Goal: Task Accomplishment & Management: Complete application form

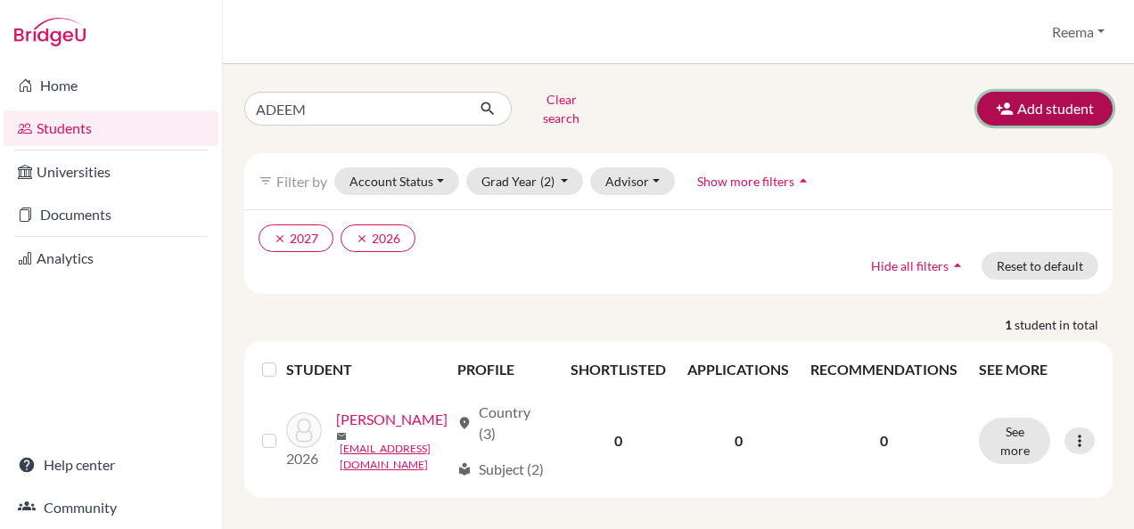
click at [1006, 108] on button "Add student" at bounding box center [1044, 109] width 135 height 34
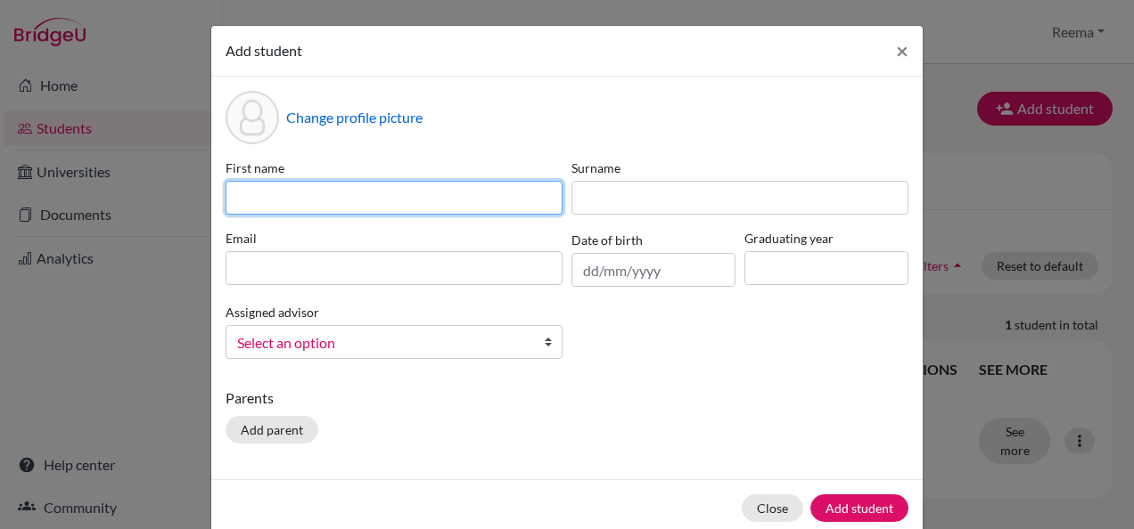
click at [332, 209] on input at bounding box center [394, 198] width 337 height 34
drag, startPoint x: 417, startPoint y: 198, endPoint x: 264, endPoint y: 205, distance: 153.5
click at [264, 205] on input "[PERSON_NAME]" at bounding box center [394, 198] width 337 height 34
type input "Ema"
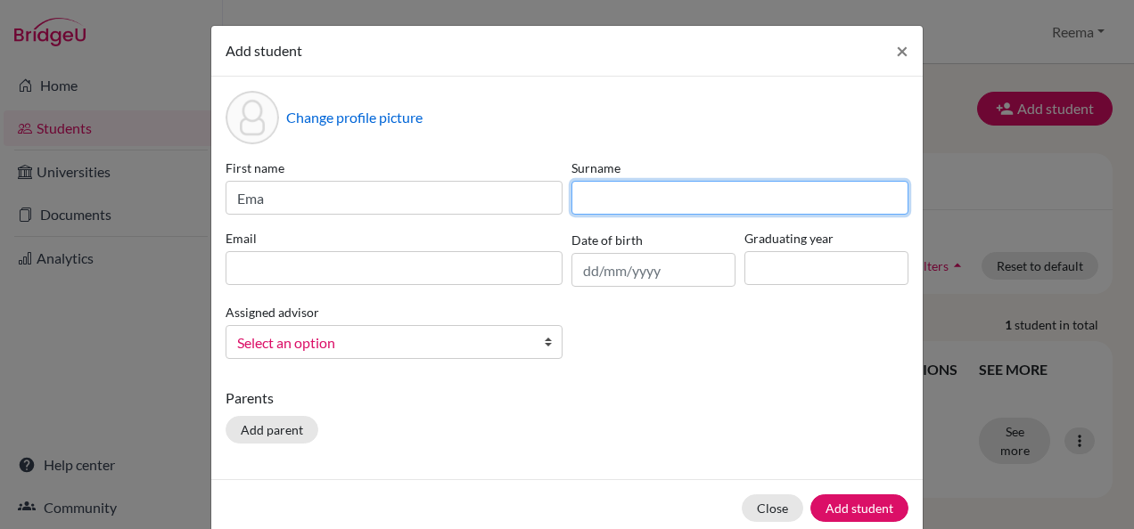
click at [600, 209] on input at bounding box center [739, 198] width 337 height 34
paste input "[PERSON_NAME]"
type input "[PERSON_NAME]"
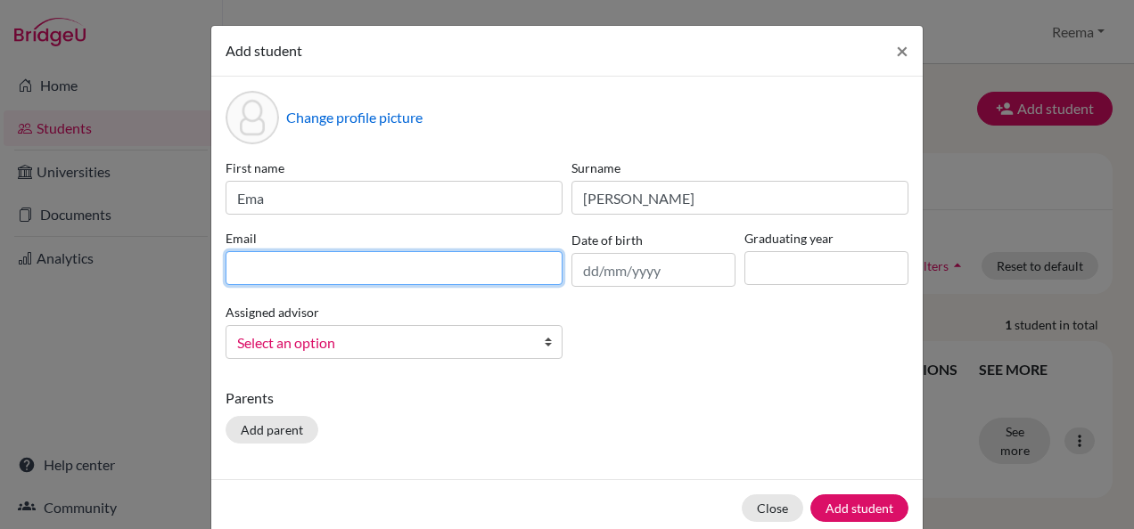
click at [418, 271] on input at bounding box center [394, 268] width 337 height 34
type input "e"
type input "[EMAIL_ADDRESS][DOMAIN_NAME]"
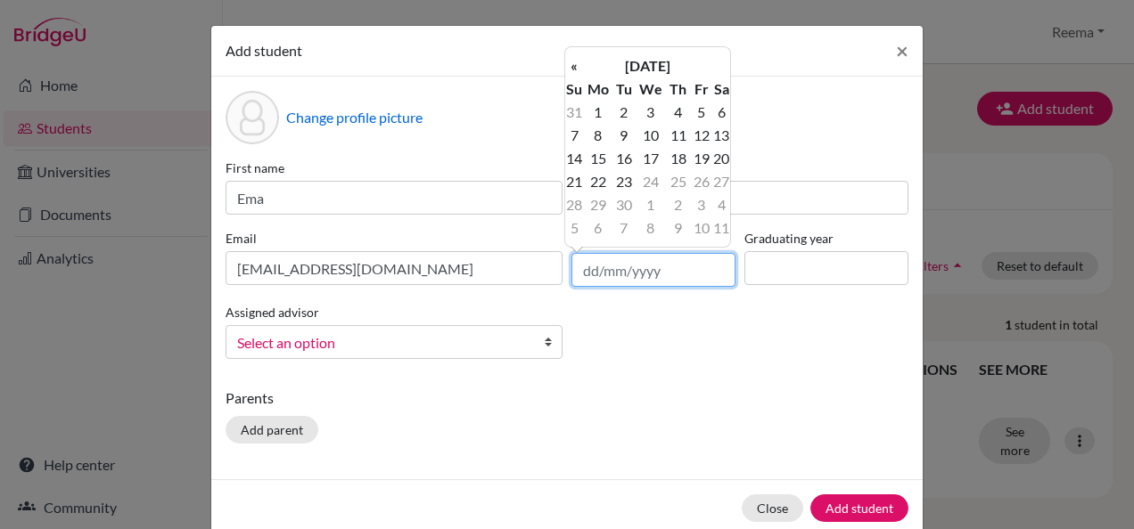
click at [644, 280] on input "text" at bounding box center [653, 270] width 164 height 34
click at [575, 66] on th "«" at bounding box center [574, 65] width 18 height 23
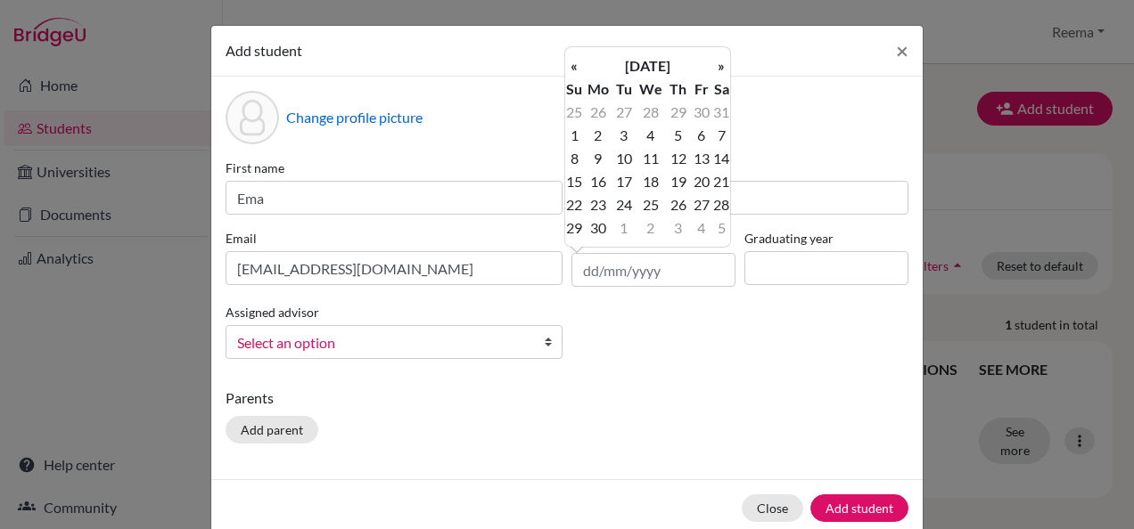
click at [575, 66] on th "«" at bounding box center [574, 65] width 18 height 23
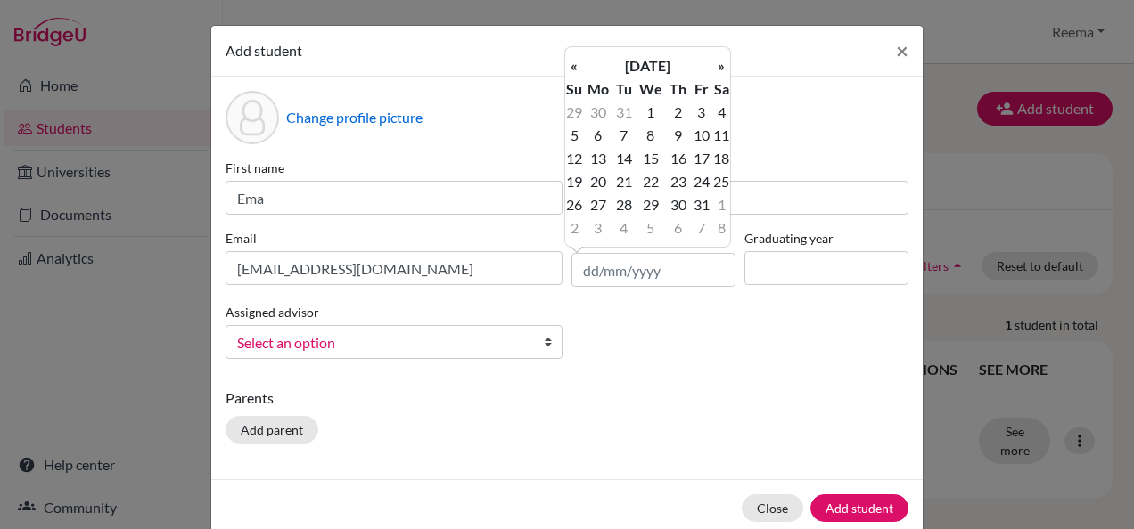
click at [575, 66] on th "«" at bounding box center [574, 65] width 18 height 23
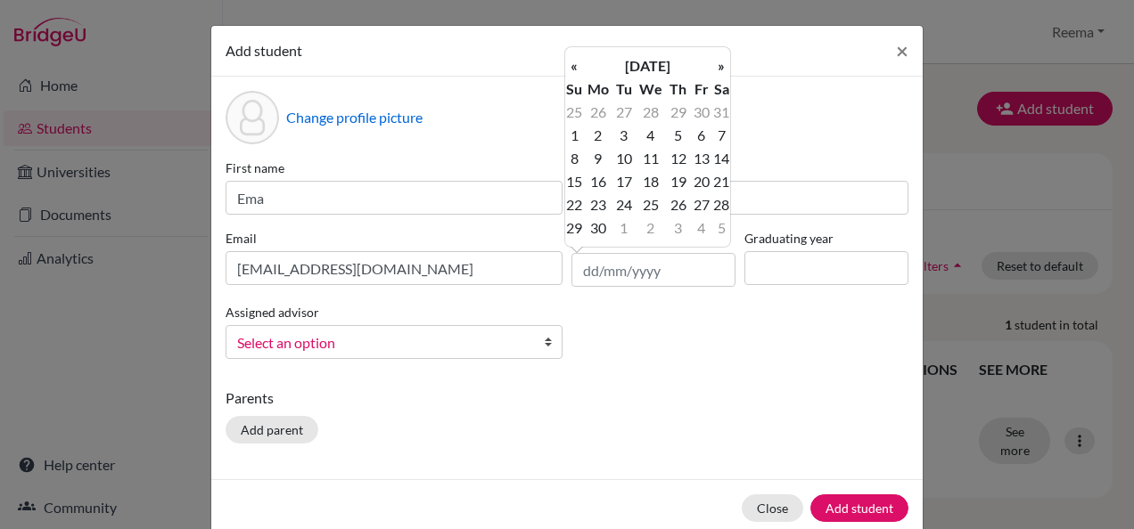
click at [575, 66] on th "«" at bounding box center [574, 65] width 18 height 23
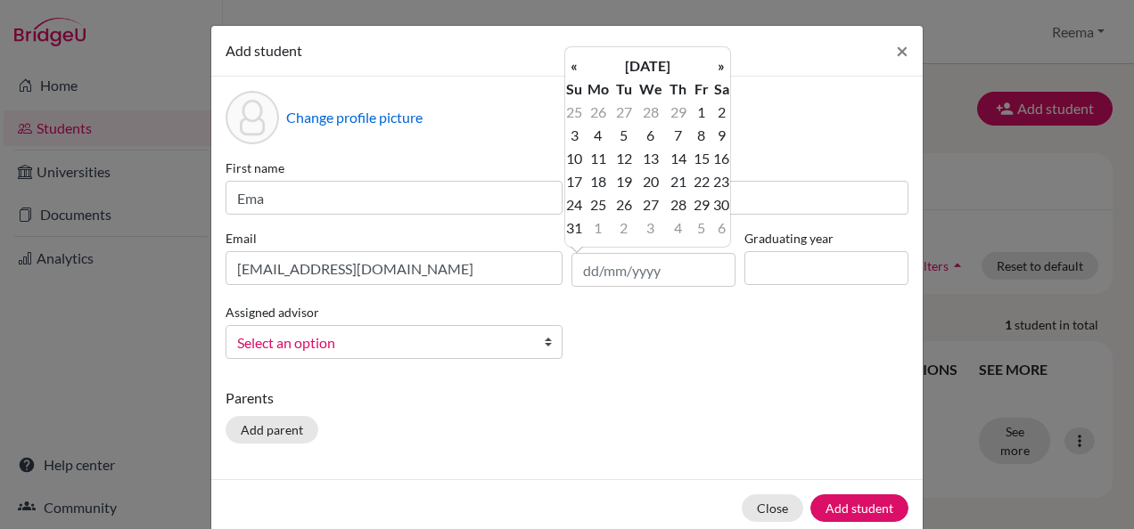
click at [575, 66] on th "«" at bounding box center [574, 65] width 18 height 23
click at [581, 283] on input "text" at bounding box center [653, 270] width 164 height 34
click at [672, 115] on td "1" at bounding box center [678, 112] width 23 height 23
click at [677, 259] on input "[DATE]" at bounding box center [653, 270] width 164 height 34
click at [638, 271] on input "[DATE]" at bounding box center [653, 270] width 164 height 34
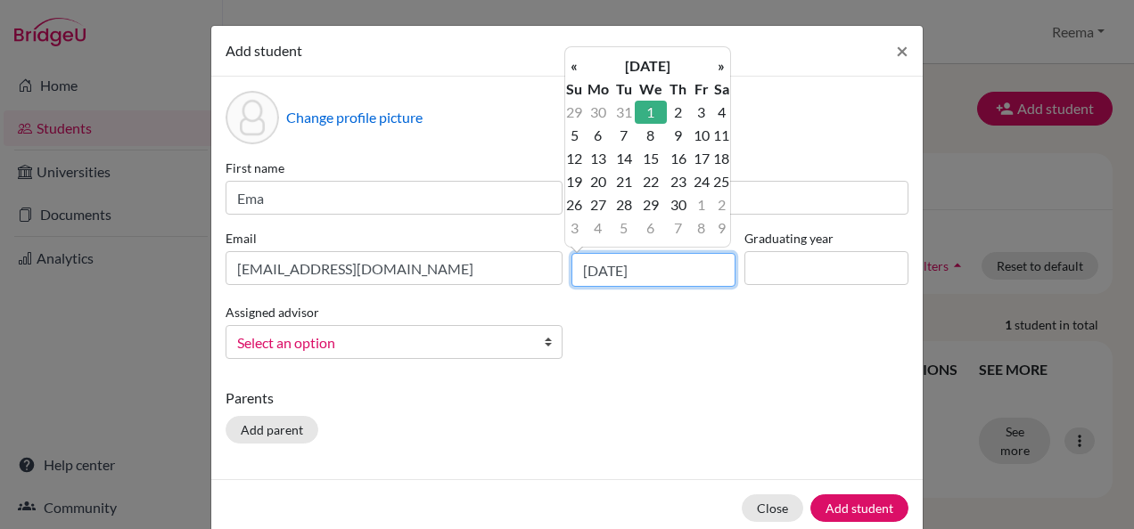
type input "[DATE]"
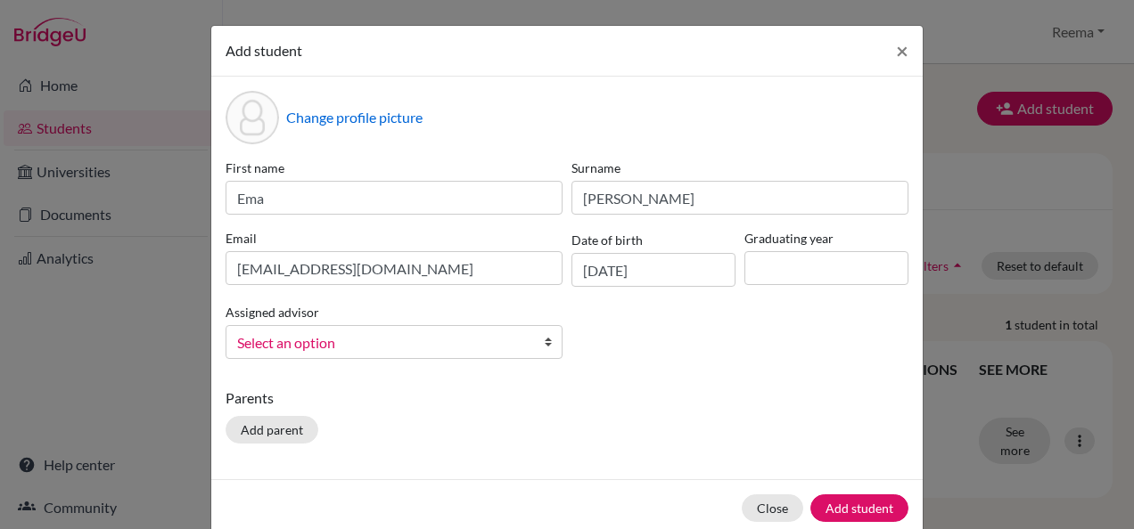
click at [693, 292] on div "First name Ema Surname [PERSON_NAME] Email [EMAIL_ADDRESS][DOMAIN_NAME] Date of…" at bounding box center [567, 266] width 692 height 215
click at [775, 267] on input at bounding box center [826, 268] width 164 height 34
type input "2028"
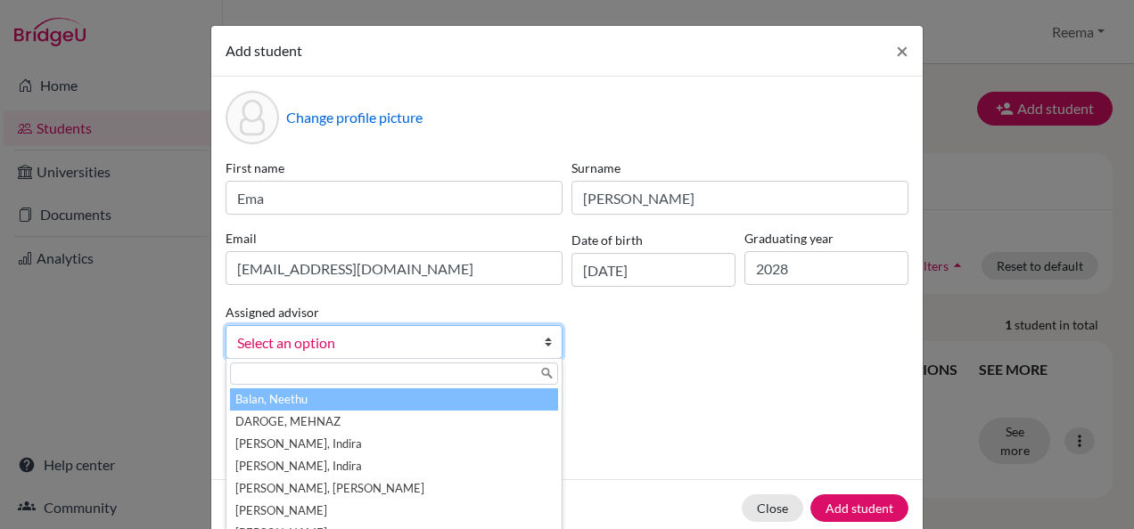
click at [447, 347] on span "Select an option" at bounding box center [382, 343] width 291 height 23
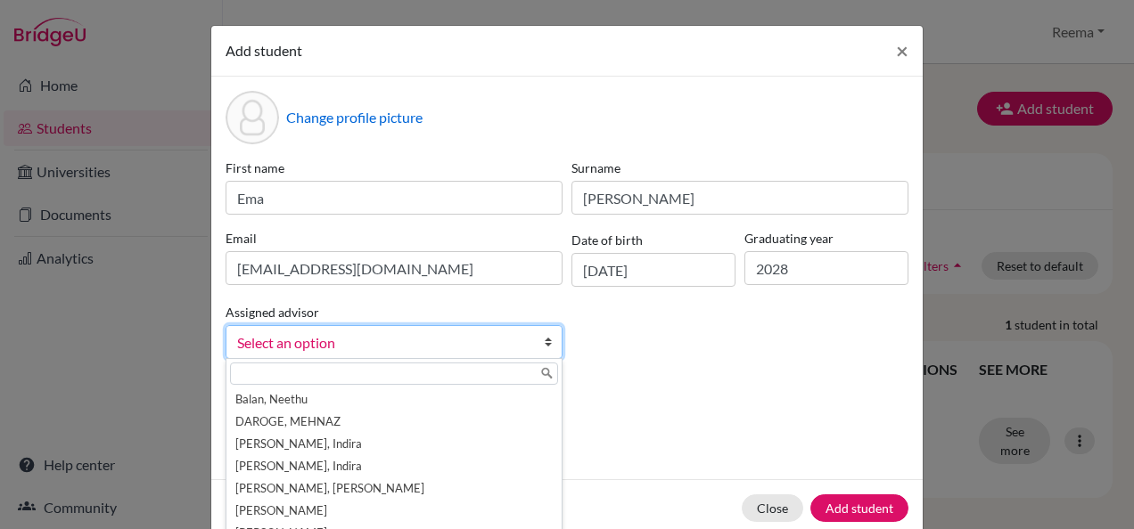
click at [472, 369] on input "text" at bounding box center [394, 374] width 328 height 22
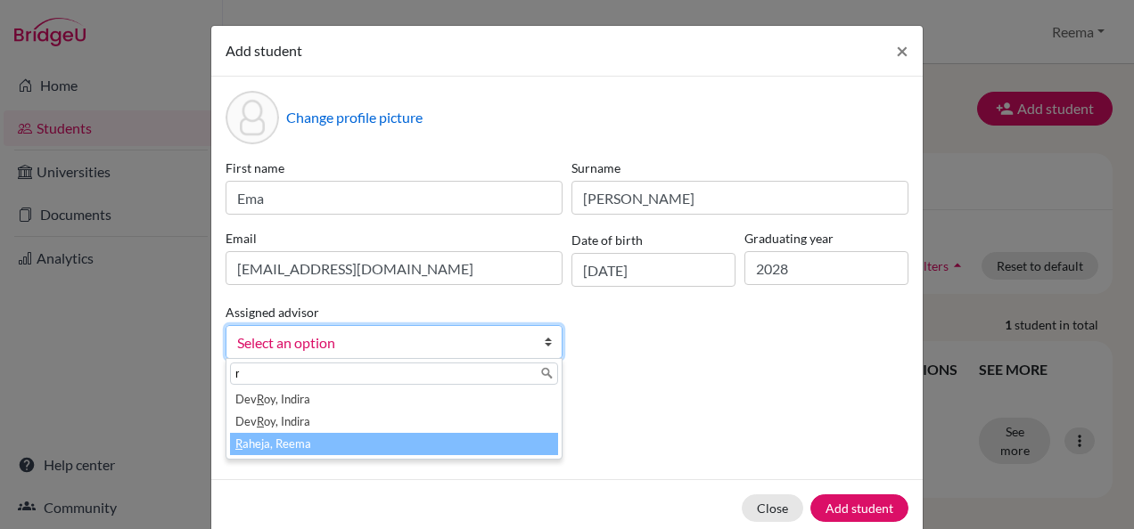
type input "r"
click at [476, 450] on li "R aheja, Reema" at bounding box center [394, 444] width 328 height 22
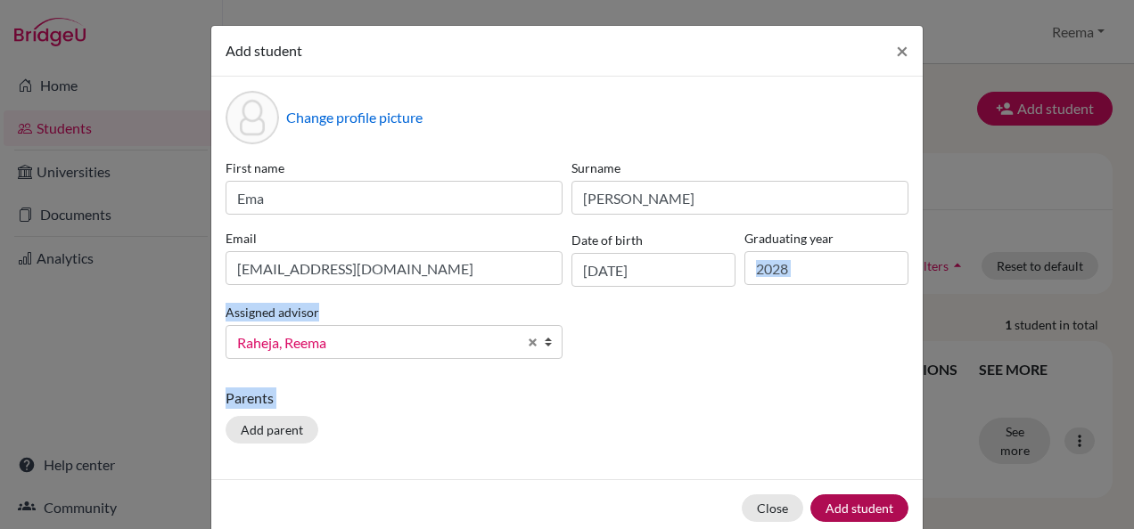
scroll to position [30, 0]
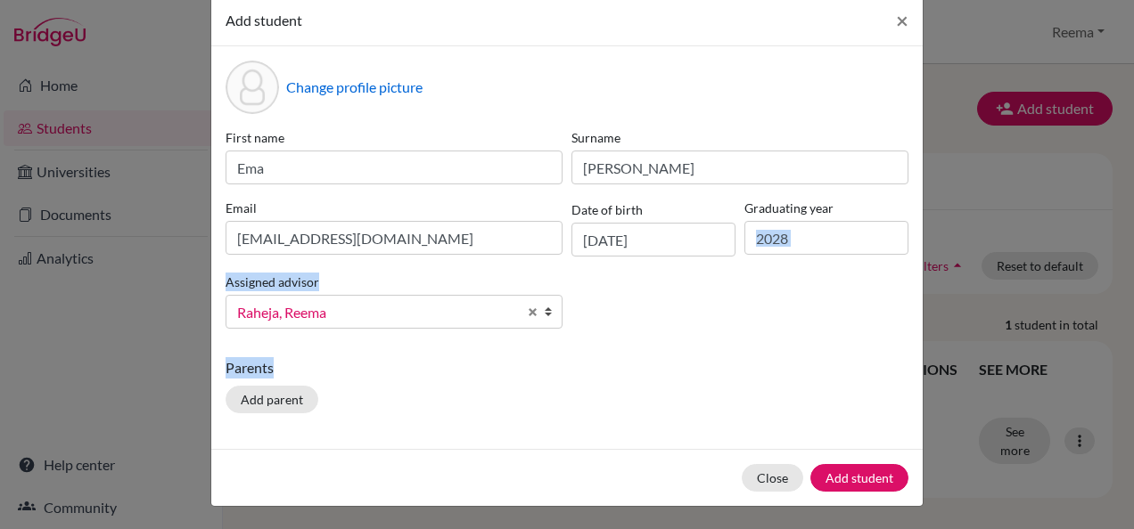
drag, startPoint x: 829, startPoint y: 355, endPoint x: 845, endPoint y: 357, distance: 16.1
click at [845, 357] on div "Change profile picture First name Ema Surname [PERSON_NAME] Email [EMAIL_ADDRES…" at bounding box center [566, 247] width 711 height 403
click at [845, 357] on p "Parents" at bounding box center [567, 367] width 683 height 21
click at [616, 378] on div "Parents Add parent" at bounding box center [567, 388] width 683 height 63
click at [282, 394] on button "Add parent" at bounding box center [272, 400] width 93 height 28
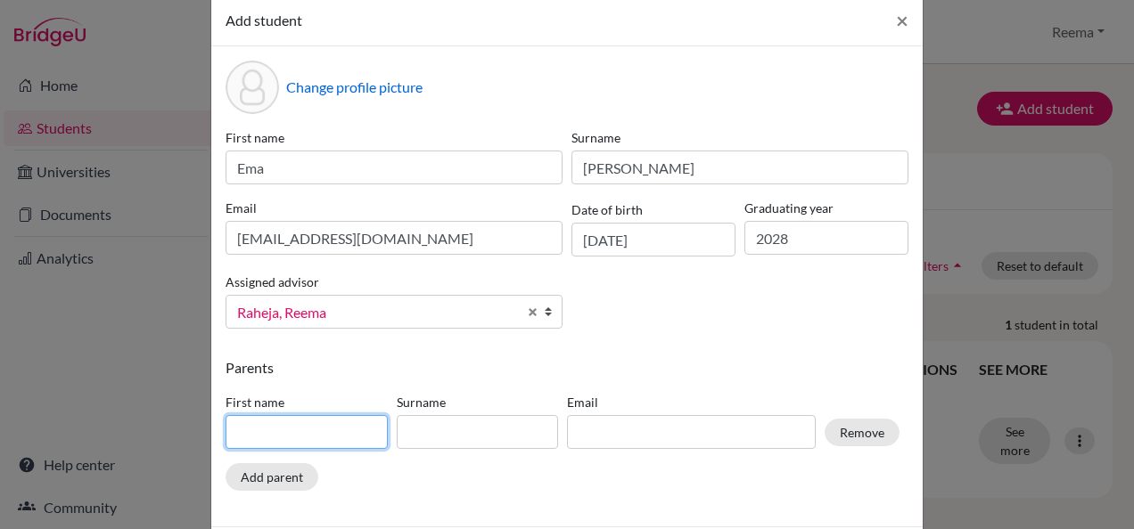
click at [312, 437] on input at bounding box center [307, 432] width 162 height 34
type input "A"
drag, startPoint x: 260, startPoint y: 424, endPoint x: 301, endPoint y: 428, distance: 41.2
click at [301, 428] on input "[PERSON_NAME]" at bounding box center [307, 432] width 162 height 34
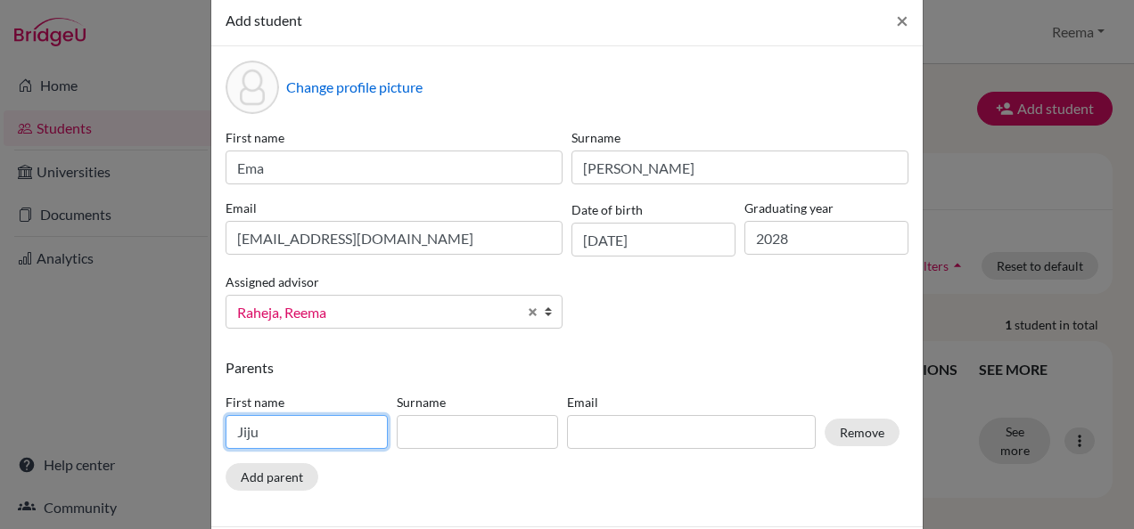
type input "Jiju"
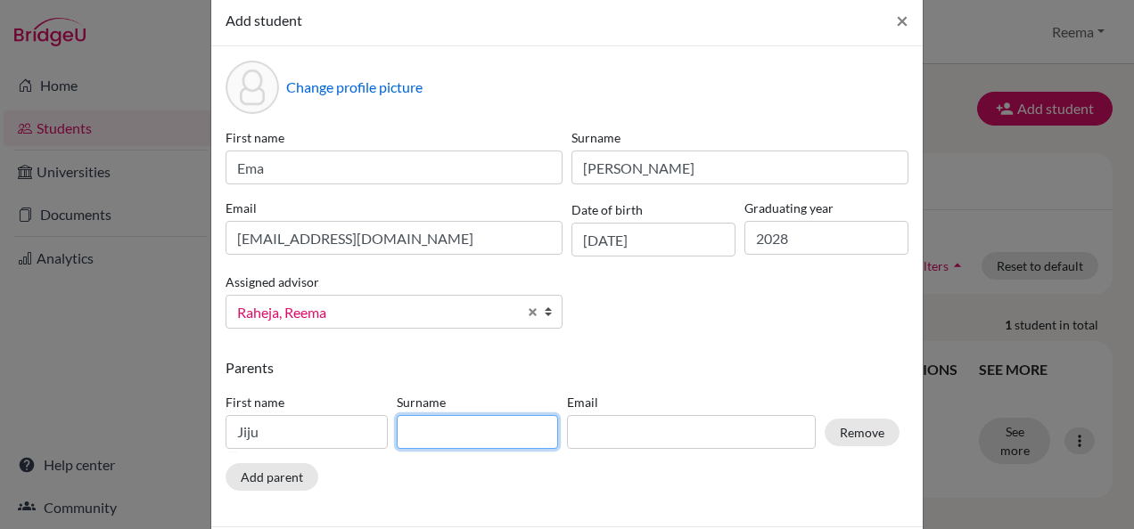
click at [467, 415] on input at bounding box center [478, 432] width 162 height 34
type input "[PERSON_NAME]"
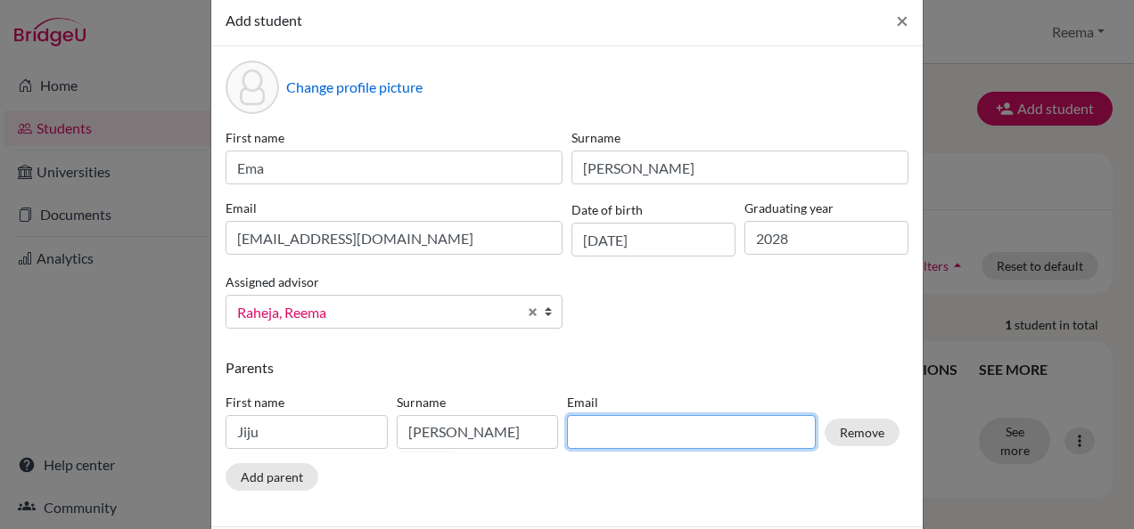
click at [578, 447] on input at bounding box center [691, 432] width 249 height 34
type input "[EMAIL_ADDRESS][DOMAIN_NAME]"
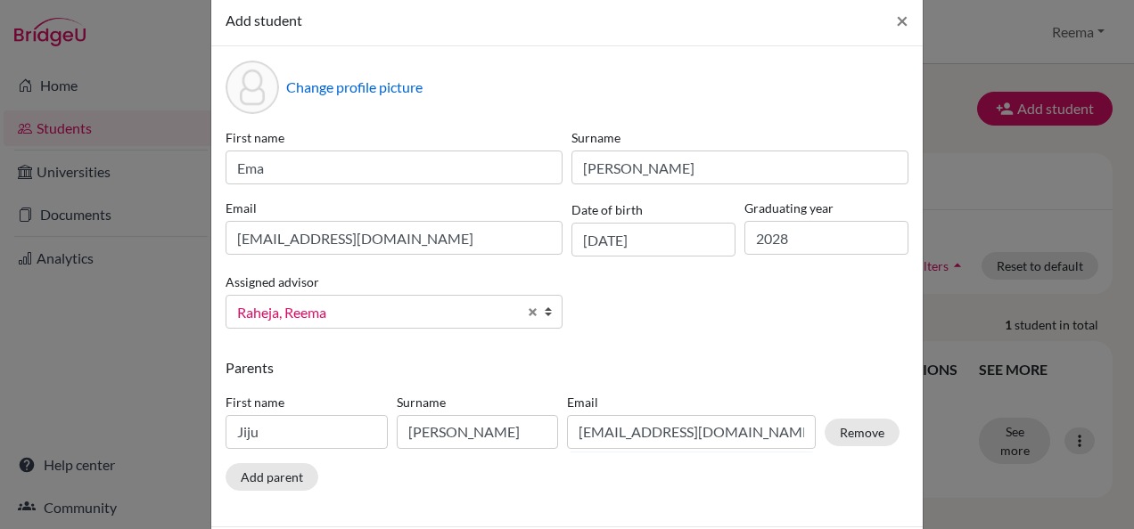
click at [703, 352] on div "Change profile picture First name Ema Surname [PERSON_NAME] Email [EMAIL_ADDRES…" at bounding box center [566, 286] width 711 height 480
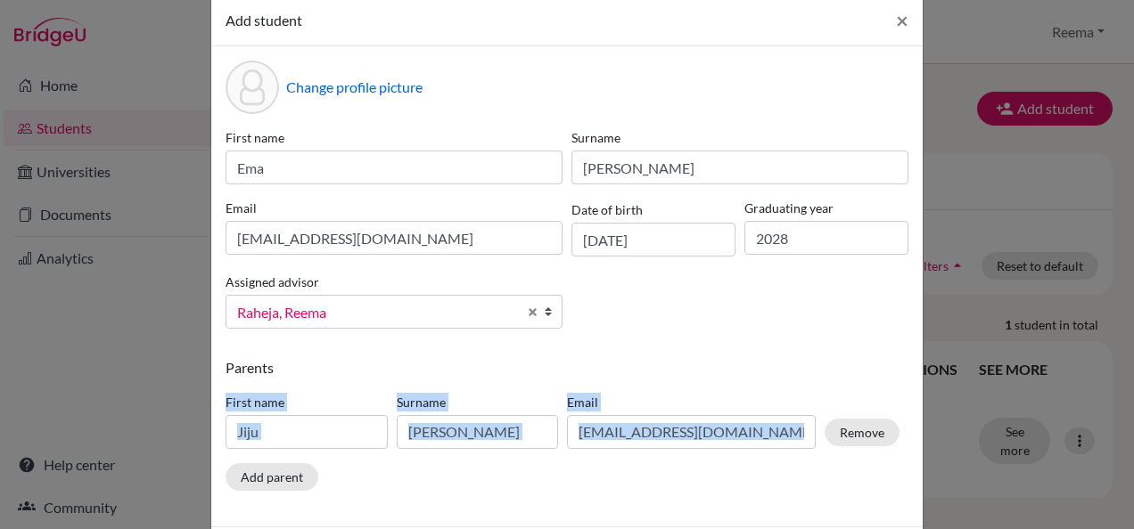
drag, startPoint x: 703, startPoint y: 352, endPoint x: 715, endPoint y: 375, distance: 25.9
click at [715, 375] on div "Change profile picture First name Ema Surname [PERSON_NAME] Email [EMAIL_ADDRES…" at bounding box center [566, 286] width 711 height 480
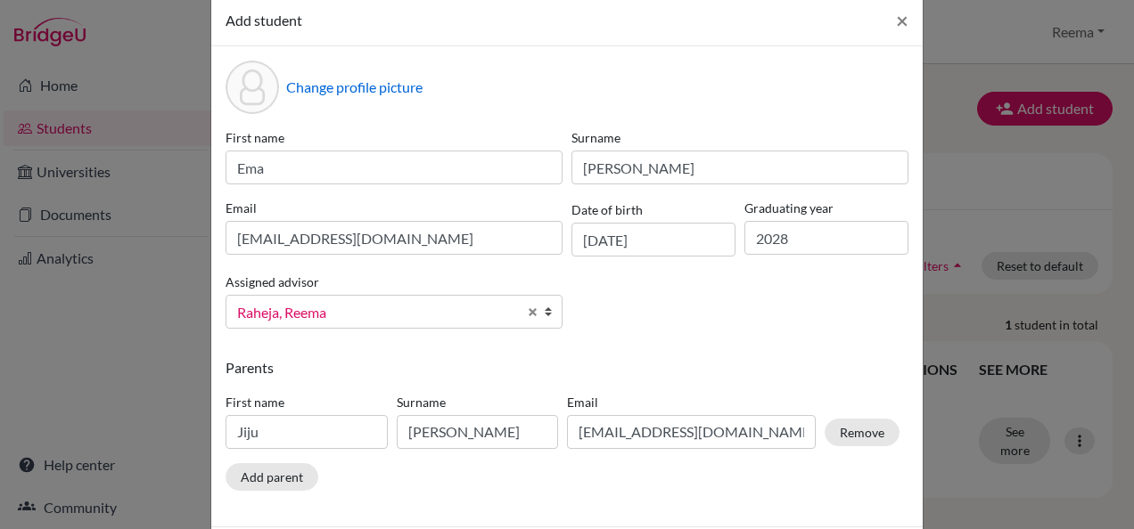
click at [715, 375] on p "Parents" at bounding box center [567, 367] width 683 height 21
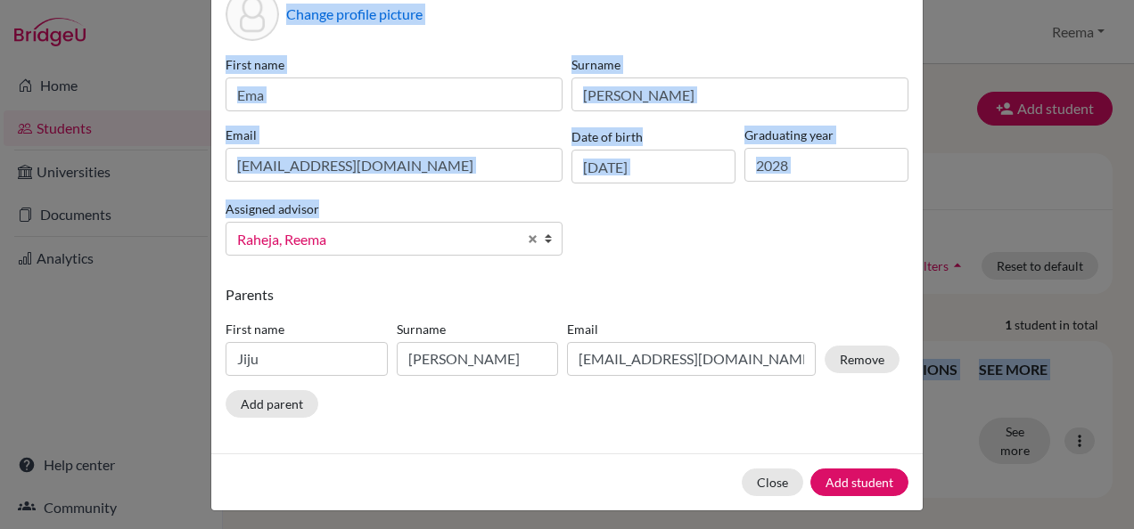
scroll to position [107, 0]
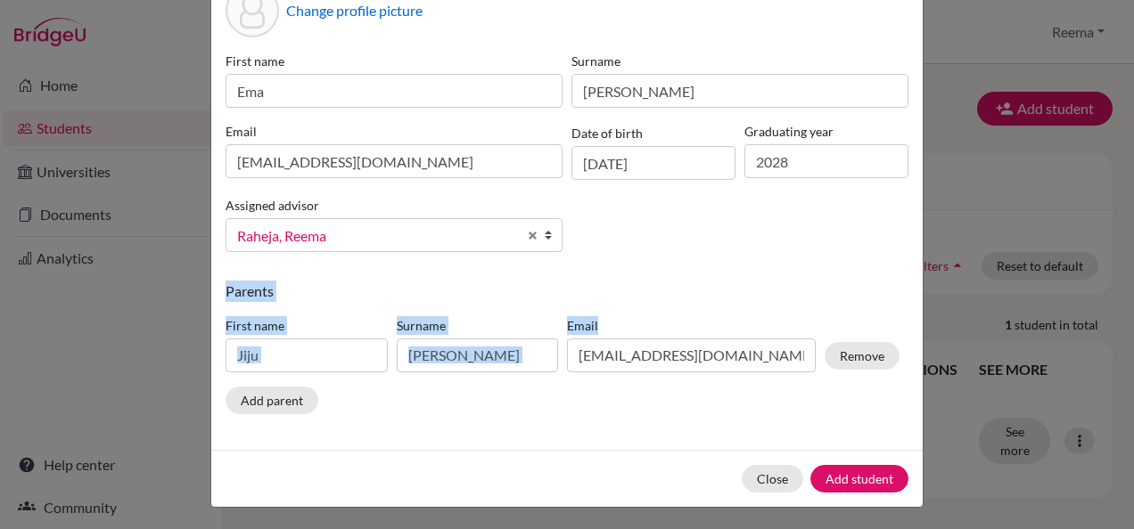
drag, startPoint x: 528, startPoint y: 337, endPoint x: 600, endPoint y: 308, distance: 78.0
click at [600, 308] on div "Change profile picture First name Ema Surname [PERSON_NAME] Email [EMAIL_ADDRES…" at bounding box center [566, 210] width 711 height 480
click at [600, 308] on div "Parents First name Jiju Surname [PERSON_NAME] [EMAIL_ADDRESS][DOMAIN_NAME] Remo…" at bounding box center [567, 351] width 683 height 141
click at [598, 298] on p "Parents" at bounding box center [567, 291] width 683 height 21
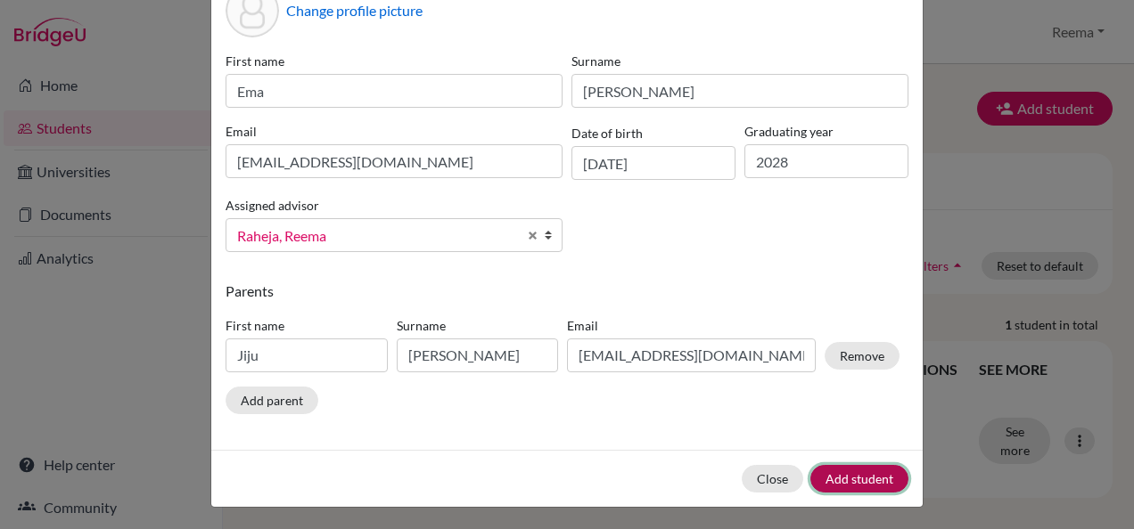
click at [834, 475] on button "Add student" at bounding box center [859, 479] width 98 height 28
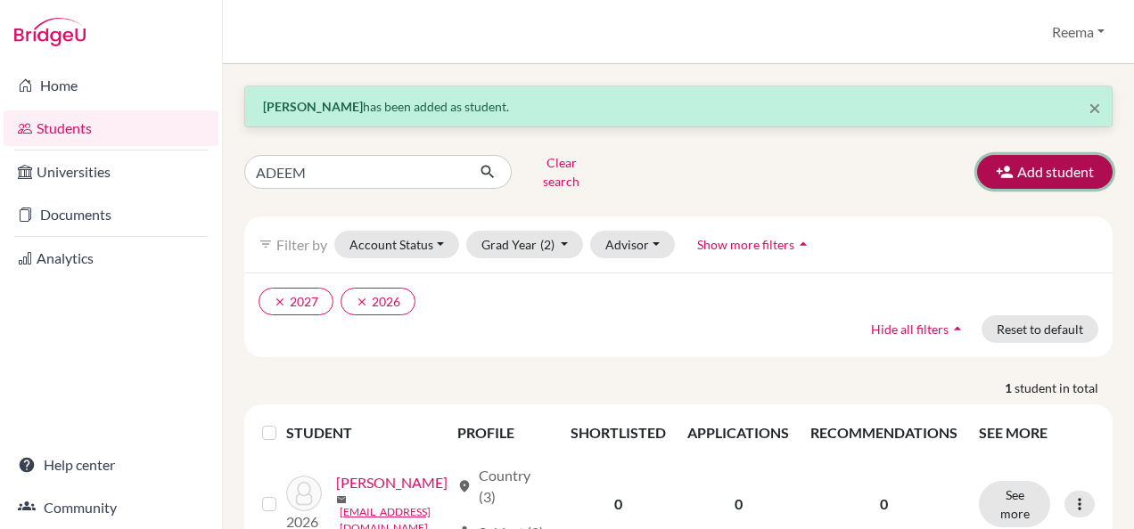
click at [1048, 162] on button "Add student" at bounding box center [1044, 172] width 135 height 34
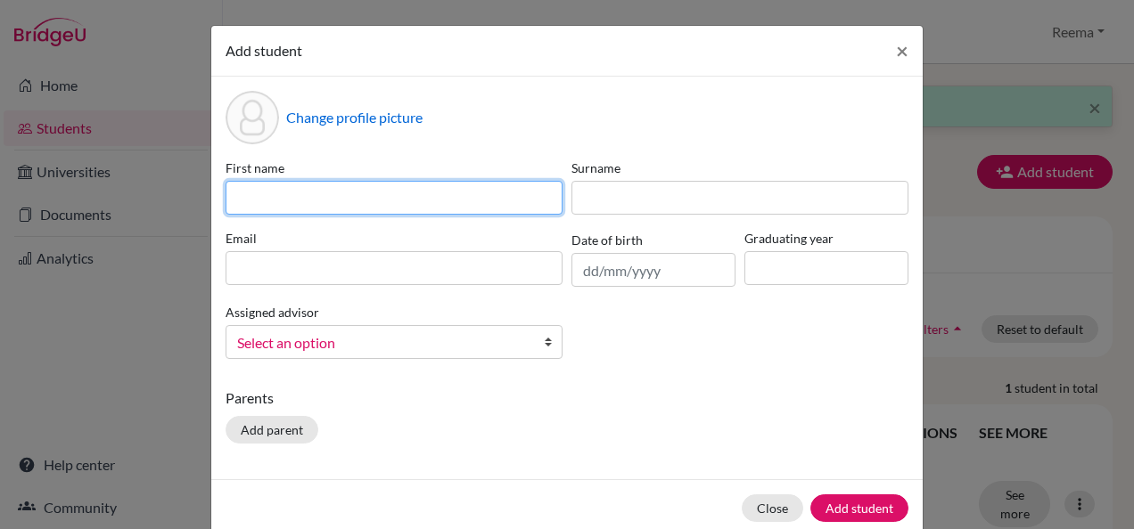
click at [373, 195] on input at bounding box center [394, 198] width 337 height 34
type input "[PERSON_NAME]"
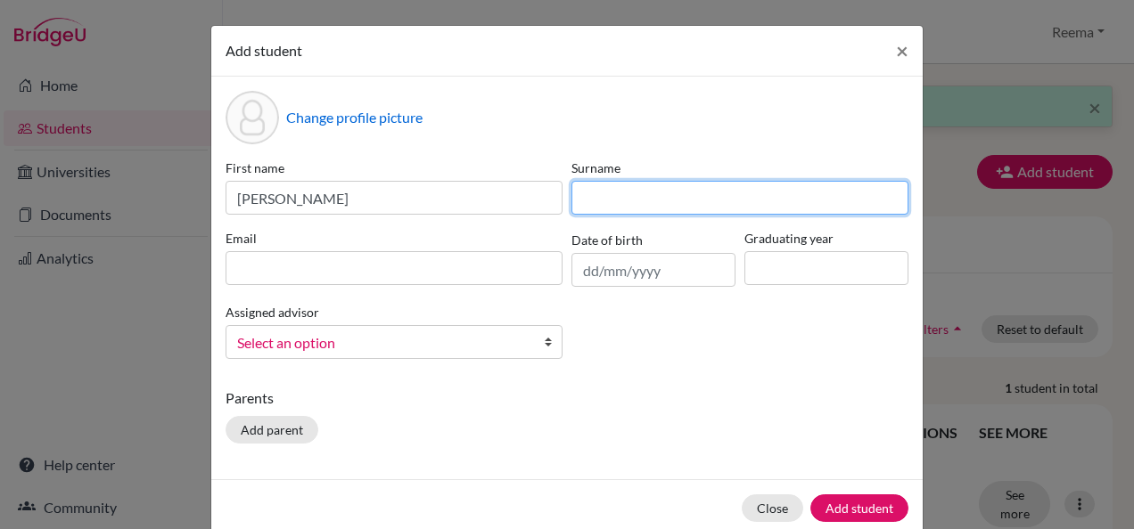
click at [599, 190] on input at bounding box center [739, 198] width 337 height 34
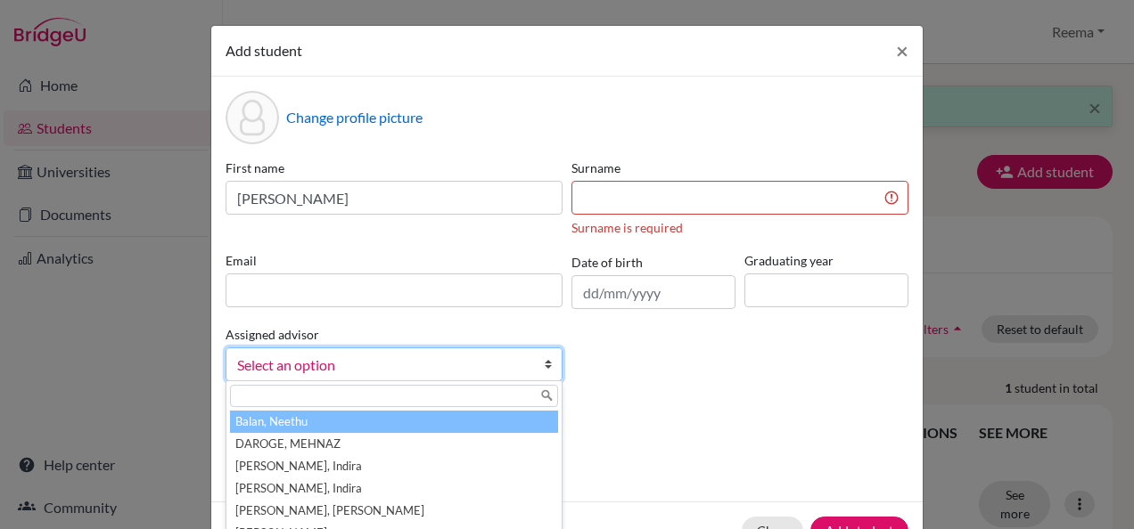
click at [390, 338] on div "Assigned advisor [PERSON_NAME], [PERSON_NAME], [PERSON_NAME], [PERSON_NAME], [P…" at bounding box center [394, 353] width 346 height 58
click at [528, 363] on link "Select an option" at bounding box center [394, 365] width 337 height 34
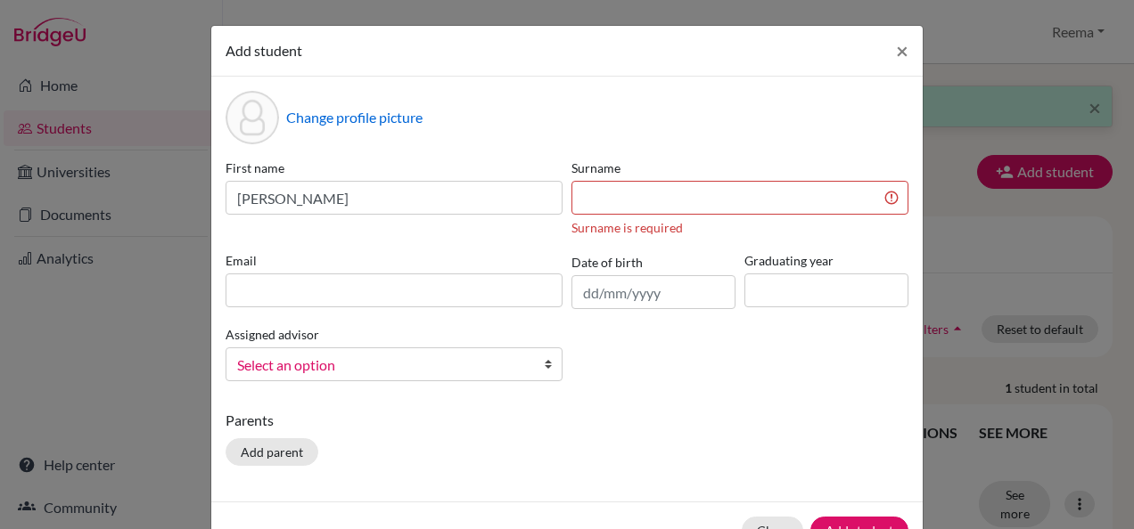
click at [409, 373] on span "Select an option" at bounding box center [382, 365] width 291 height 23
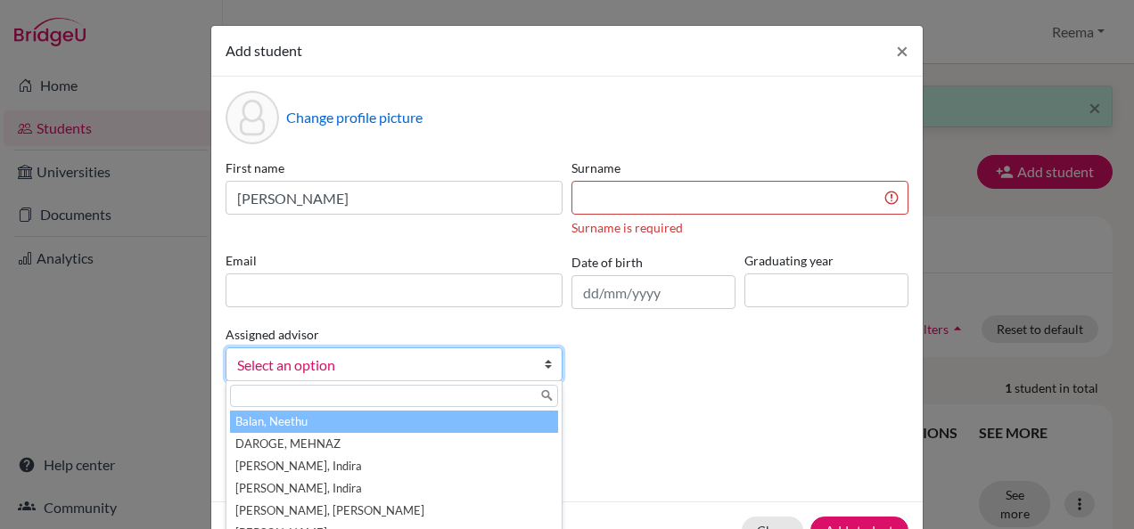
click at [409, 373] on span "Select an option" at bounding box center [382, 365] width 291 height 23
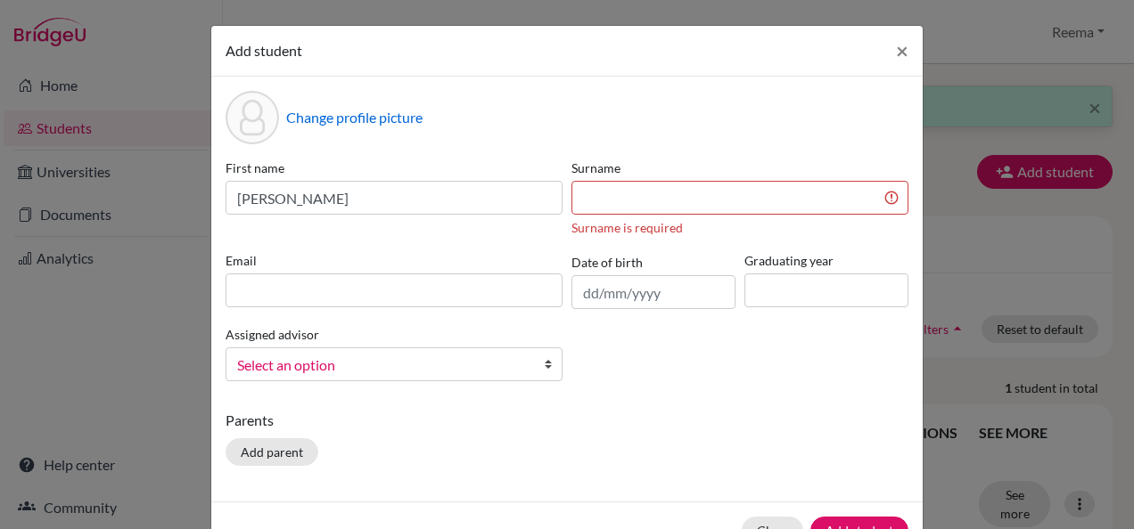
click at [409, 373] on span "Select an option" at bounding box center [382, 365] width 291 height 23
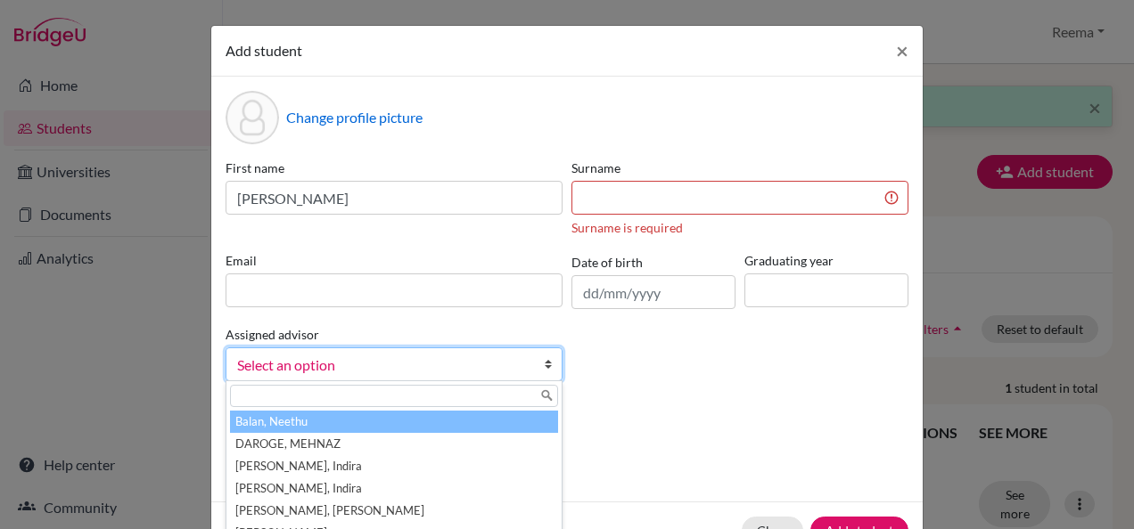
click at [409, 373] on span "Select an option" at bounding box center [382, 365] width 291 height 23
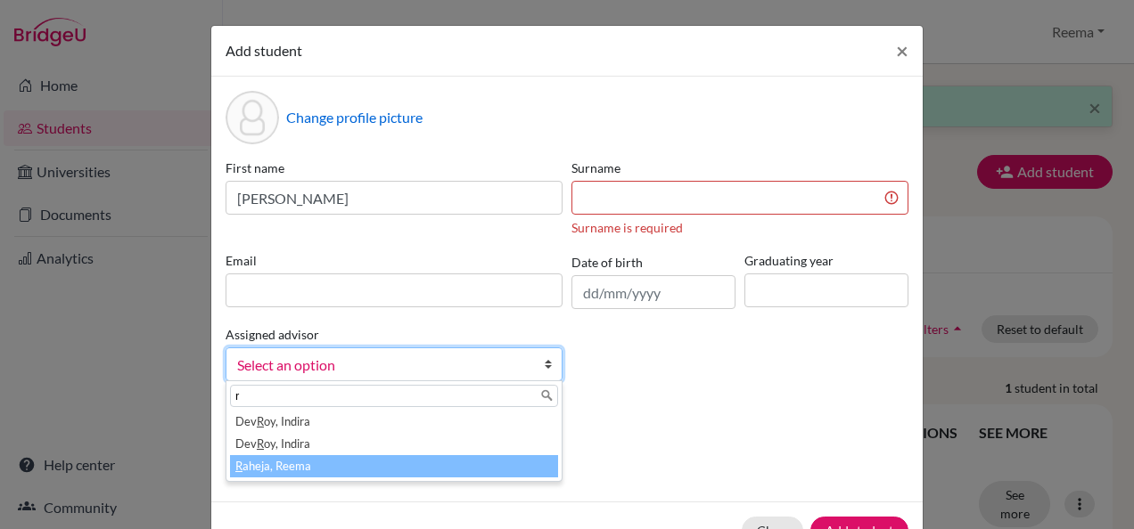
type input "r"
click at [311, 467] on li "R aheja, Reema" at bounding box center [394, 467] width 328 height 22
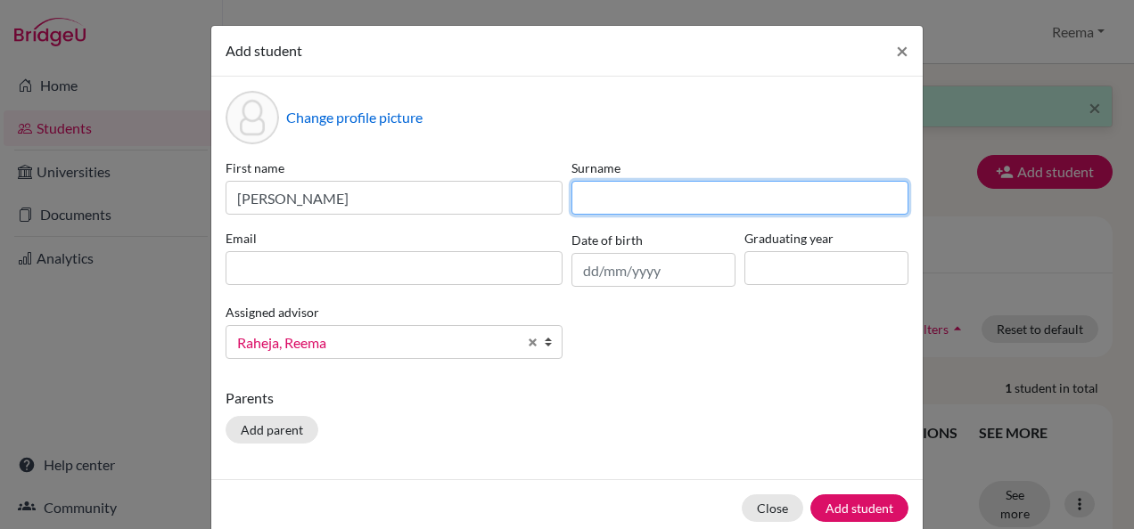
click at [578, 196] on input at bounding box center [739, 198] width 337 height 34
type input "[PERSON_NAME]"
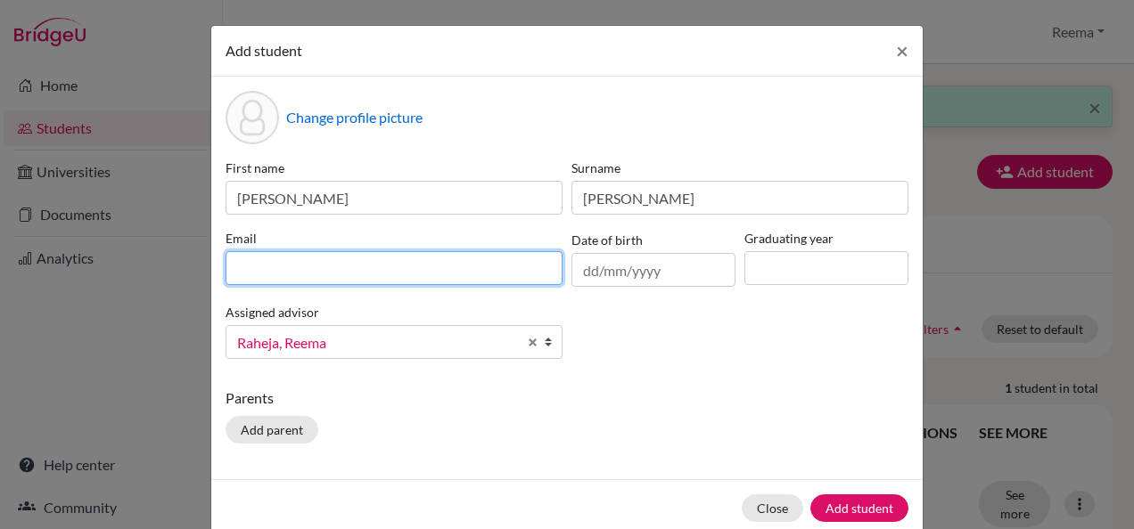
click at [469, 257] on input at bounding box center [394, 268] width 337 height 34
type input "[EMAIL_ADDRESS][DOMAIN_NAME]"
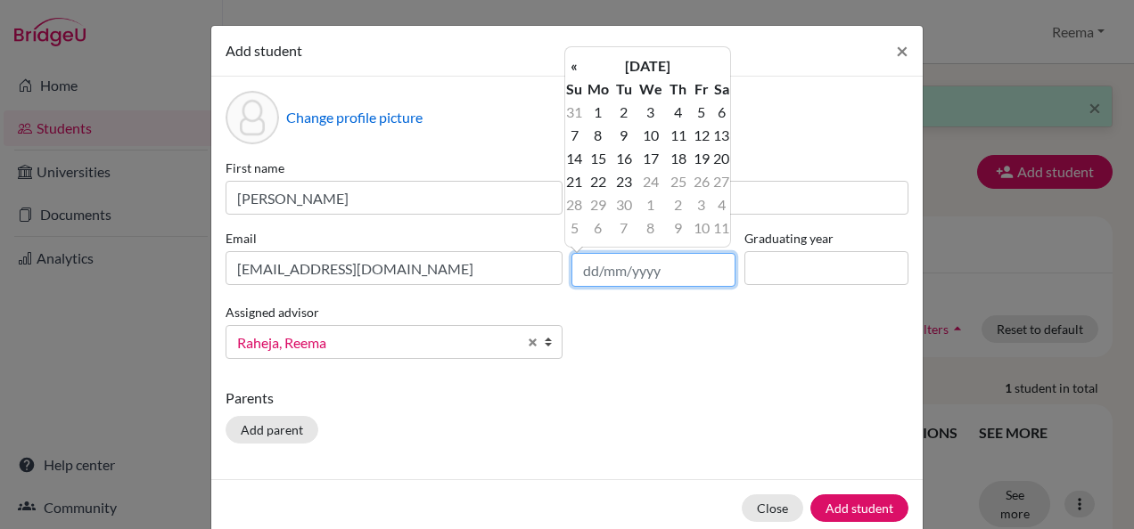
click at [572, 267] on input "text" at bounding box center [653, 270] width 164 height 34
click at [576, 70] on th "«" at bounding box center [574, 65] width 18 height 23
type input "[DATE]"
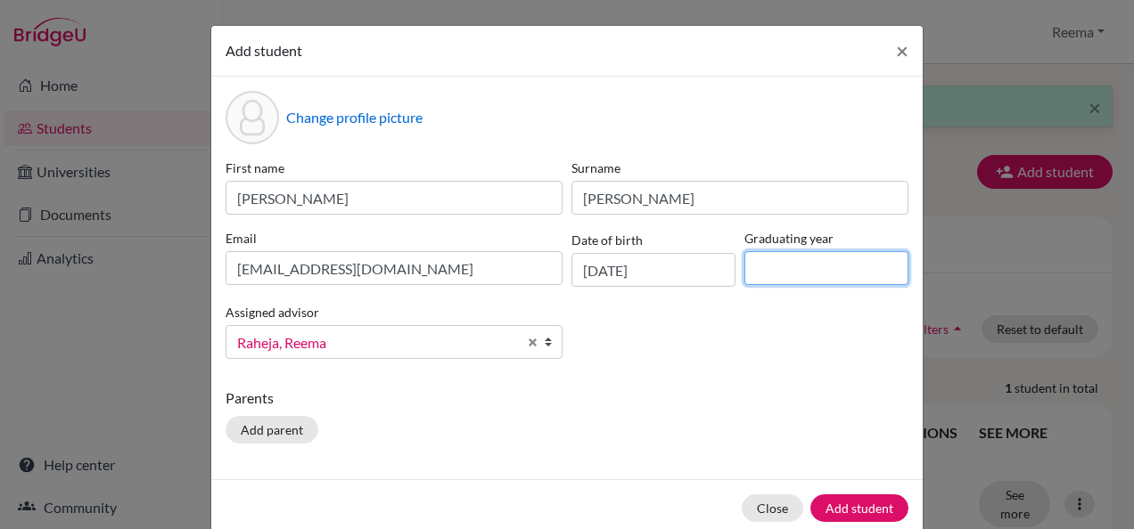
click at [763, 260] on input at bounding box center [826, 268] width 164 height 34
click at [812, 287] on div "First name [PERSON_NAME] [PERSON_NAME] Email [EMAIL_ADDRESS][DOMAIN_NAME] Date …" at bounding box center [567, 266] width 692 height 215
click at [809, 272] on input "2028" at bounding box center [826, 268] width 164 height 34
type input "2027"
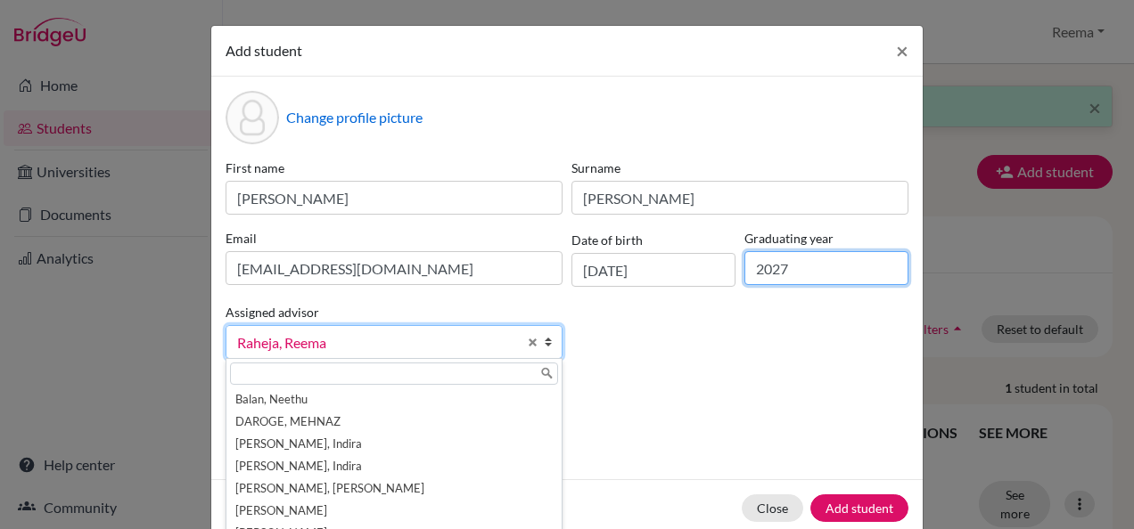
scroll to position [31, 0]
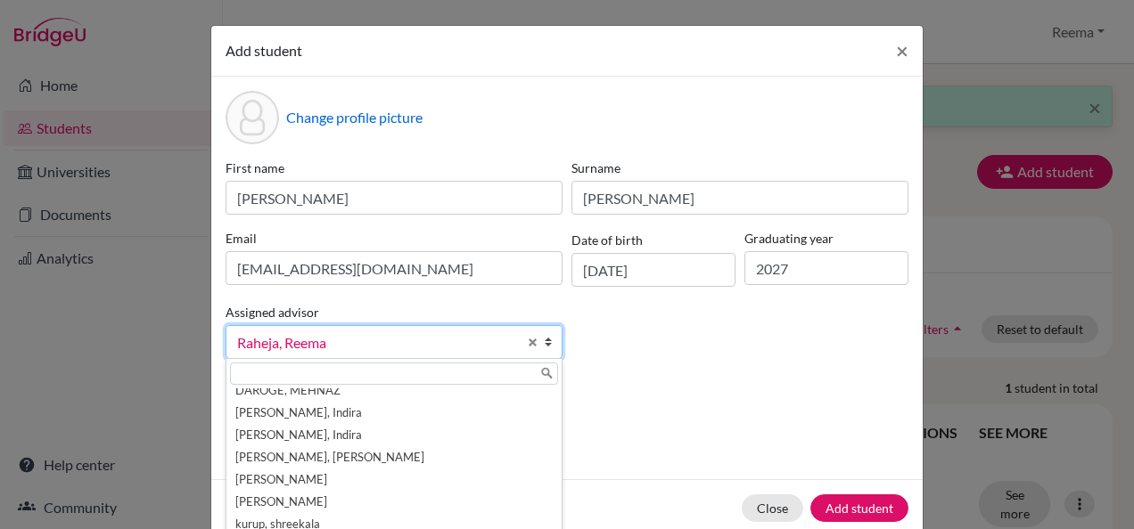
click at [333, 351] on span "Raheja, Reema" at bounding box center [377, 343] width 280 height 23
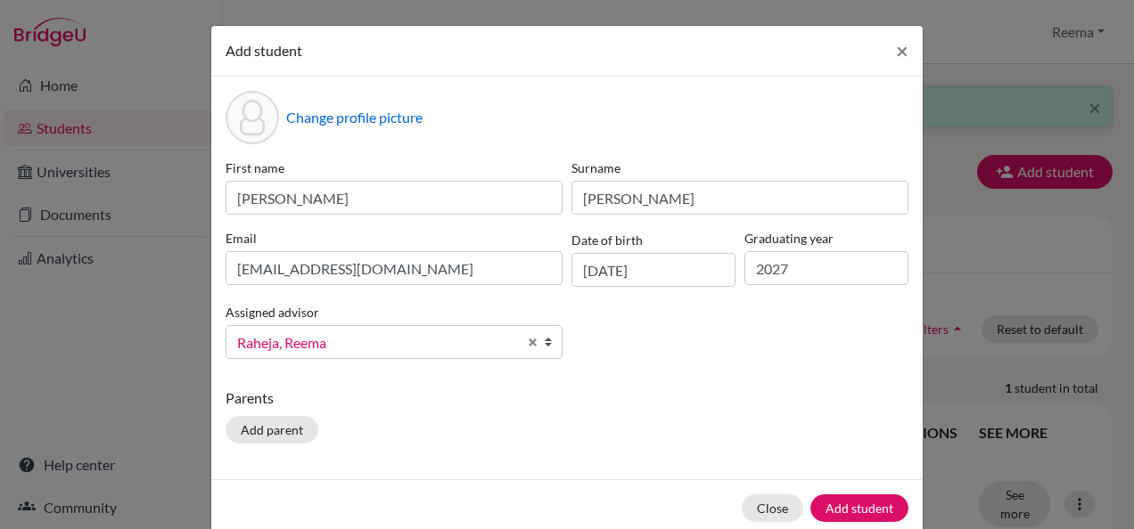
scroll to position [76, 0]
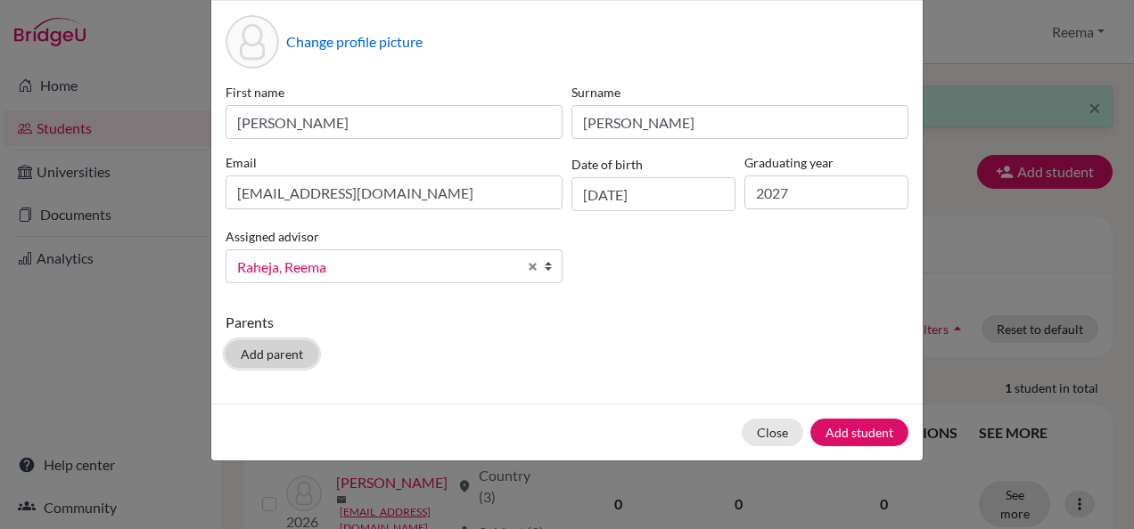
click at [291, 355] on button "Add parent" at bounding box center [272, 355] width 93 height 28
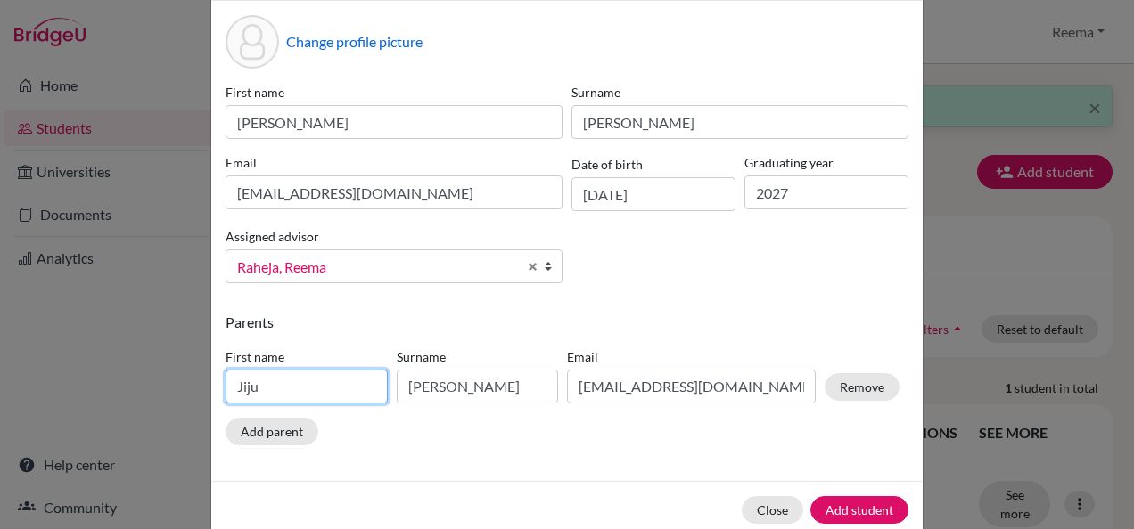
click at [273, 390] on input "Jiju" at bounding box center [307, 387] width 162 height 34
type input "J"
type input "[PERSON_NAME]"
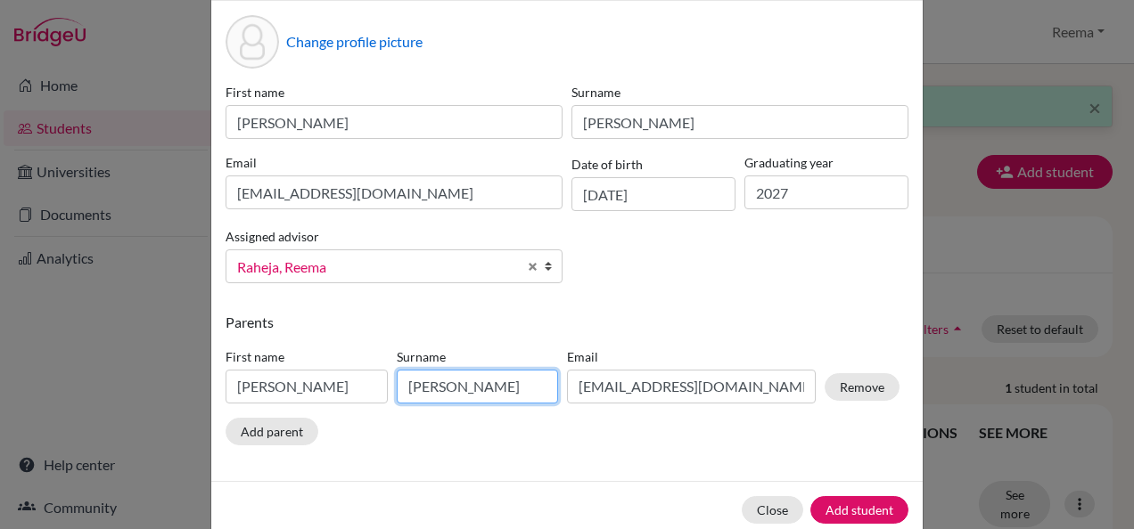
click at [444, 390] on input "[PERSON_NAME]" at bounding box center [478, 387] width 162 height 34
type input "J"
type input "Seyoum"
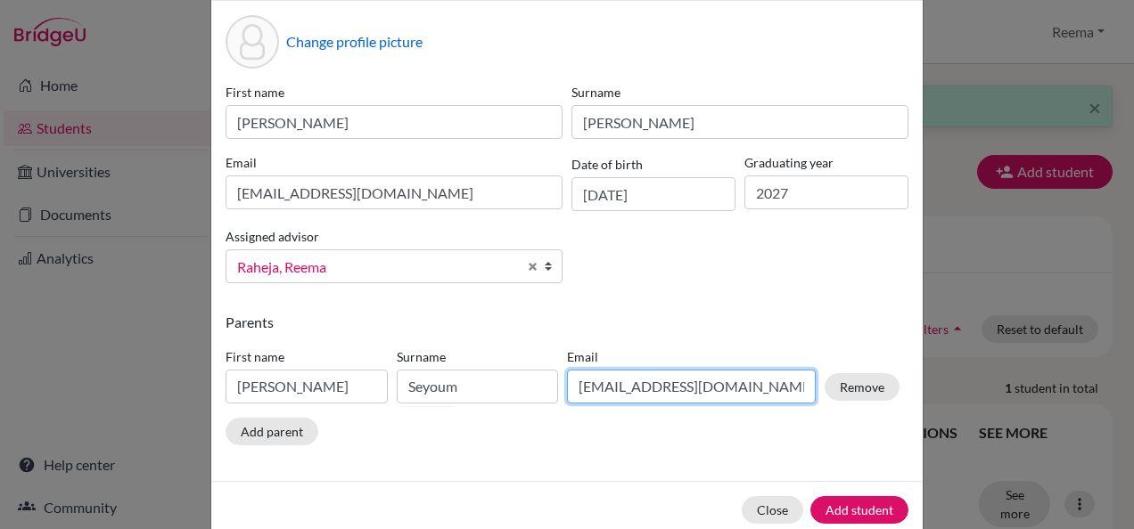
drag, startPoint x: 715, startPoint y: 390, endPoint x: 280, endPoint y: 469, distance: 442.0
click at [280, 469] on div "Change profile picture First name [PERSON_NAME] [PERSON_NAME] Email [EMAIL_ADDR…" at bounding box center [566, 241] width 711 height 480
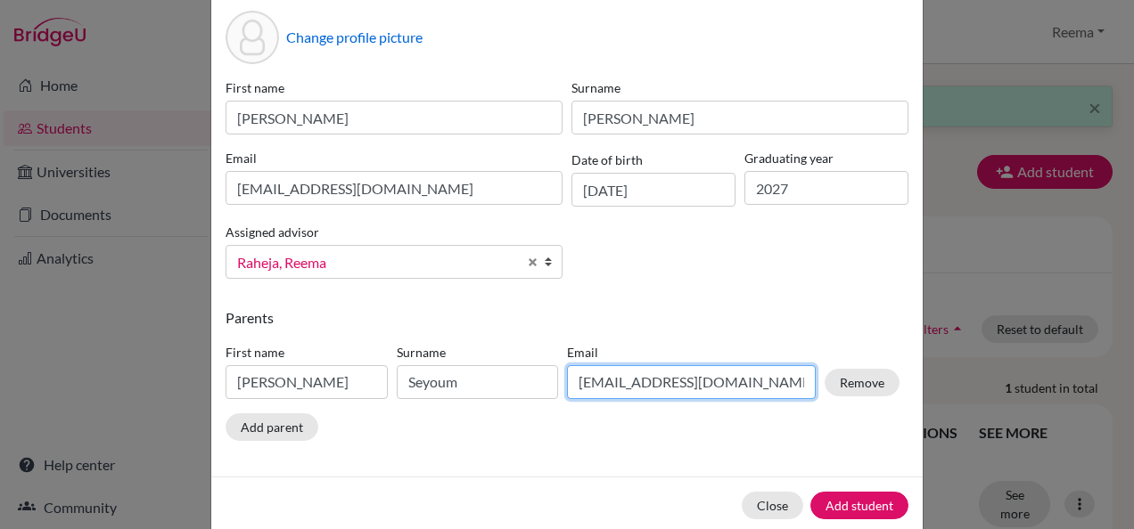
scroll to position [78, 0]
type input "[EMAIL_ADDRESS][DOMAIN_NAME]"
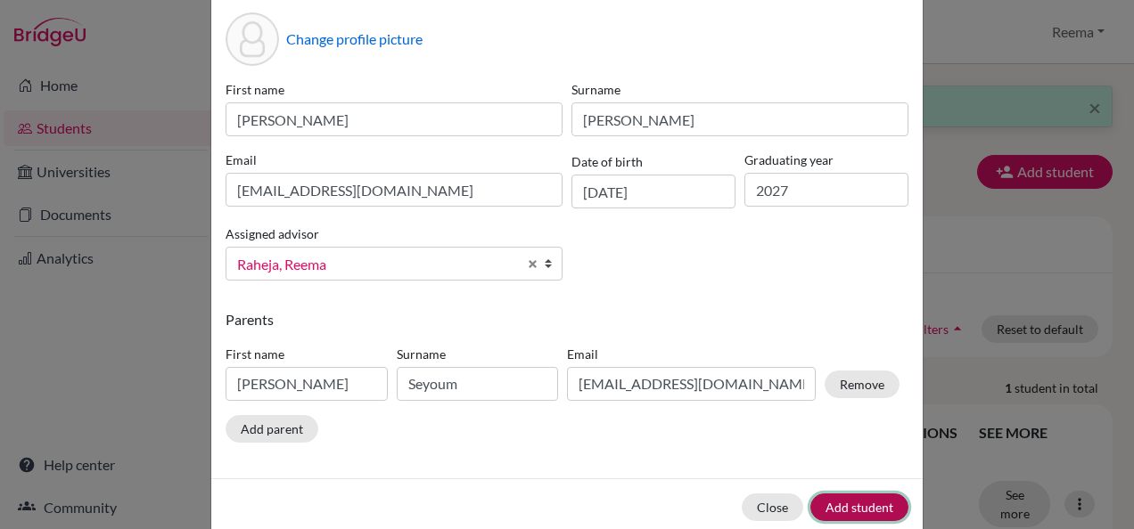
click at [872, 503] on button "Add student" at bounding box center [859, 508] width 98 height 28
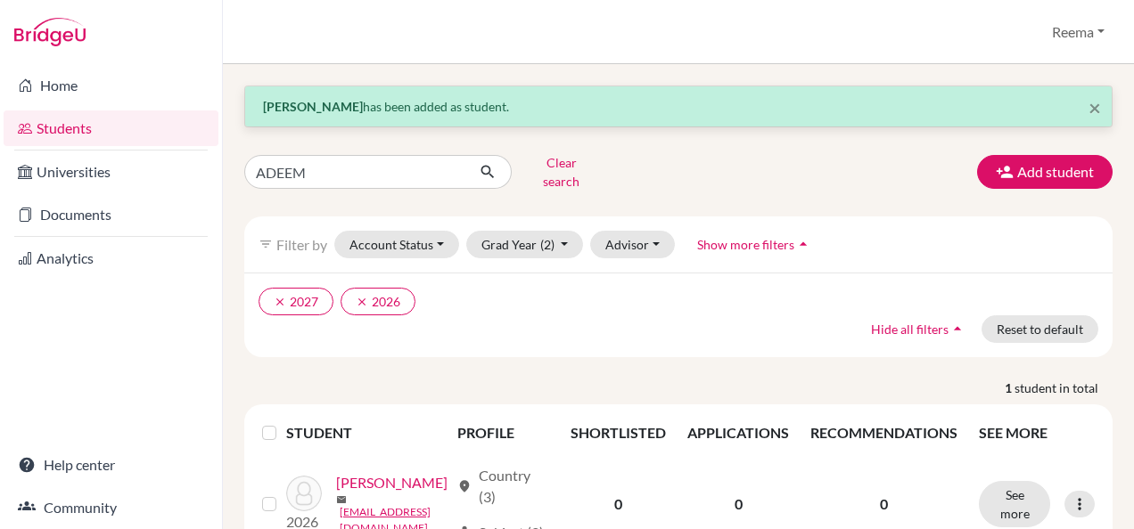
scroll to position [76, 0]
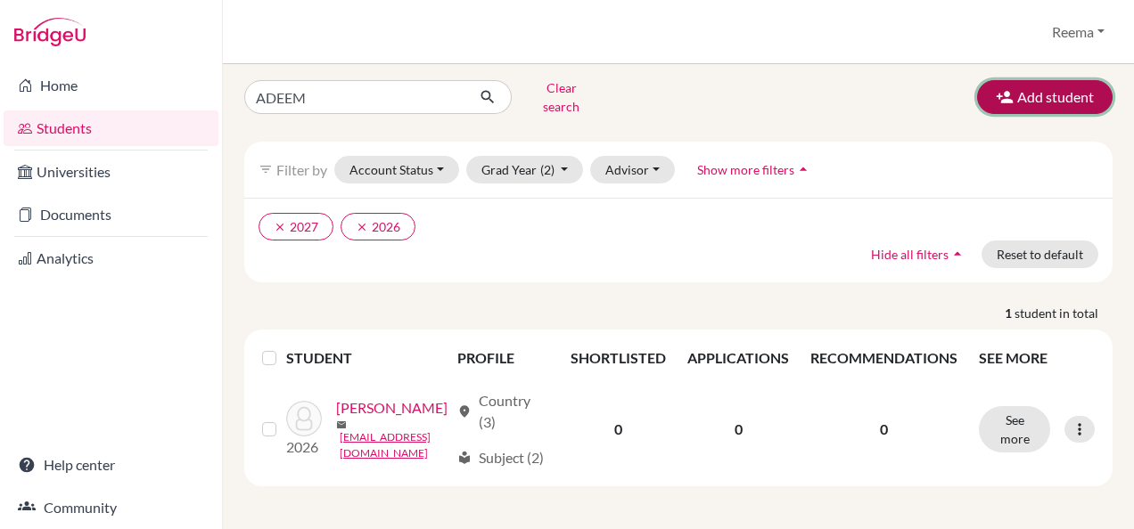
click at [996, 91] on icon "button" at bounding box center [1005, 97] width 18 height 18
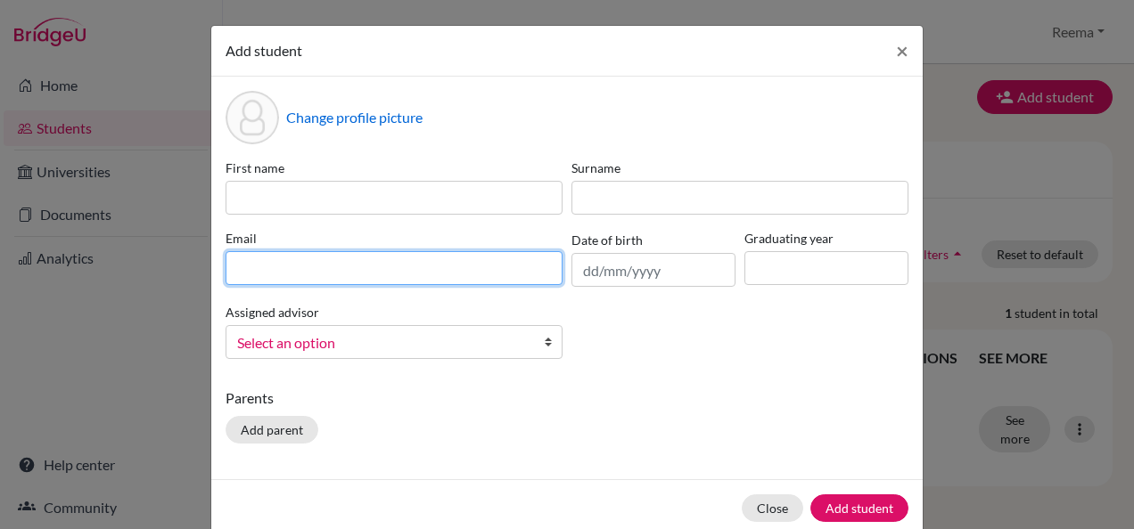
click at [358, 262] on input at bounding box center [394, 268] width 337 height 34
type input "stu"
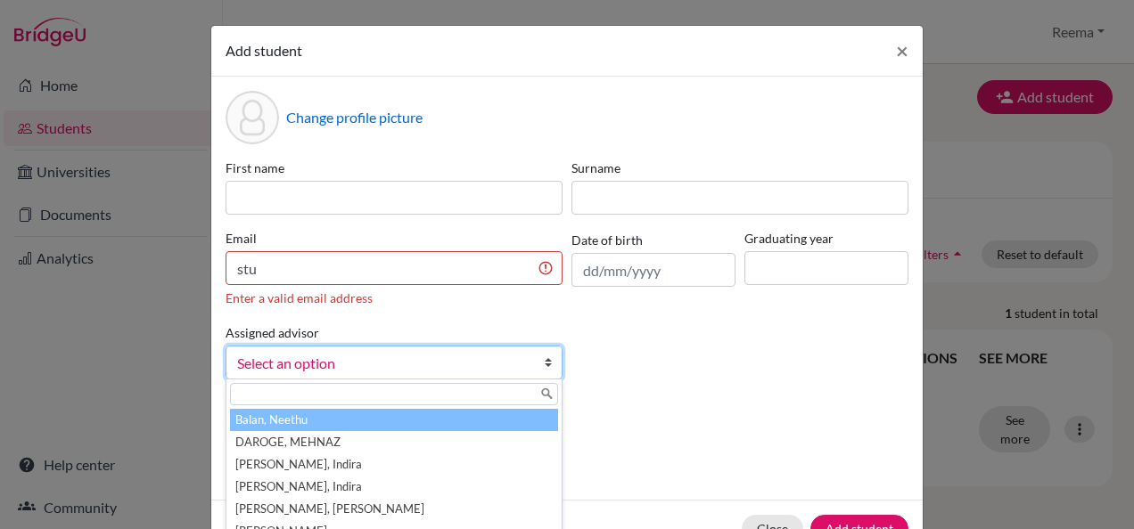
click at [363, 347] on link "Select an option" at bounding box center [394, 363] width 337 height 34
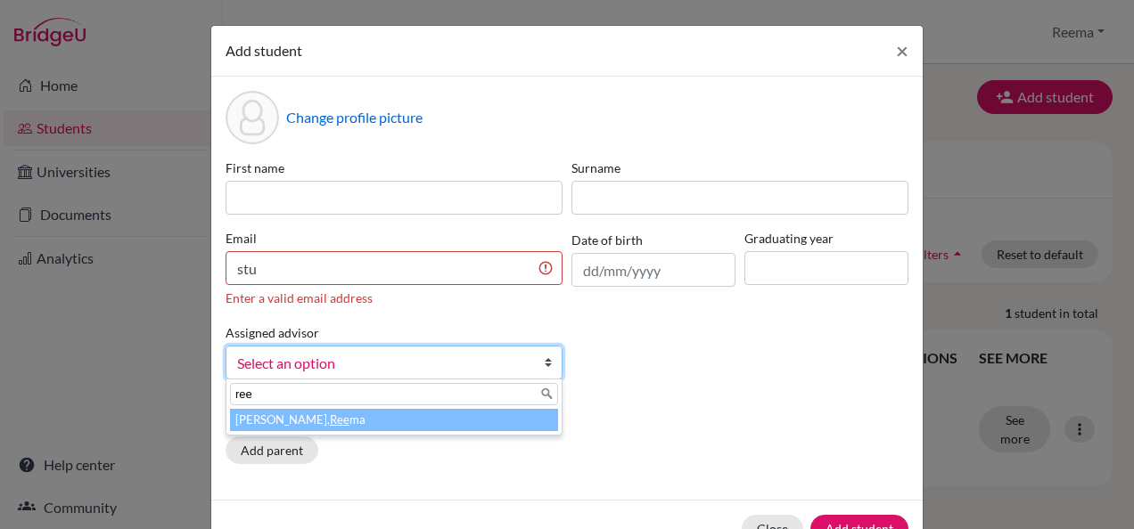
type input "ree"
click at [349, 417] on li "Raheja, Ree ma" at bounding box center [394, 420] width 328 height 22
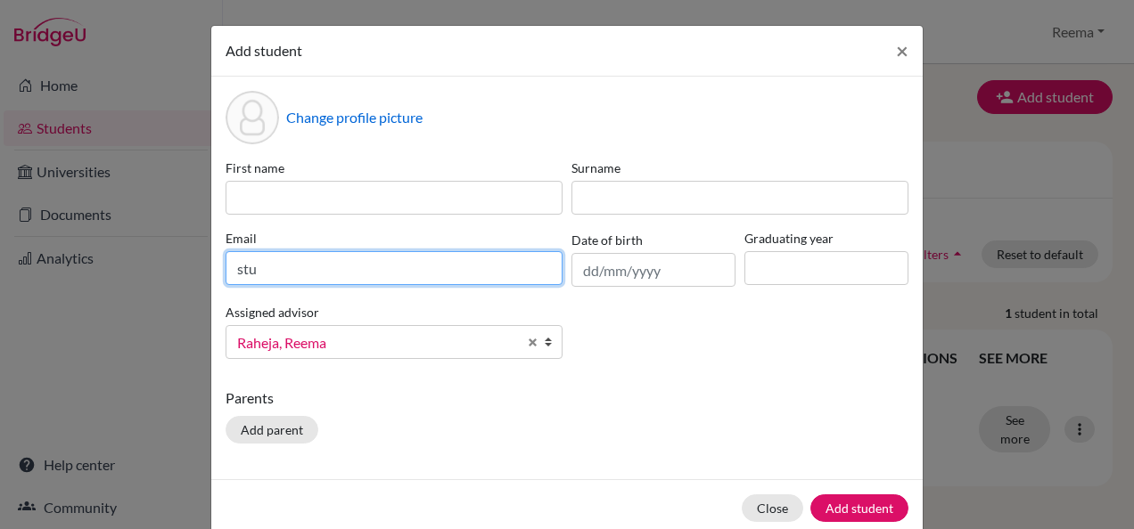
click at [317, 273] on input "stu" at bounding box center [394, 268] width 337 height 34
type input "[EMAIL_ADDRESS][DOMAIN_NAME]"
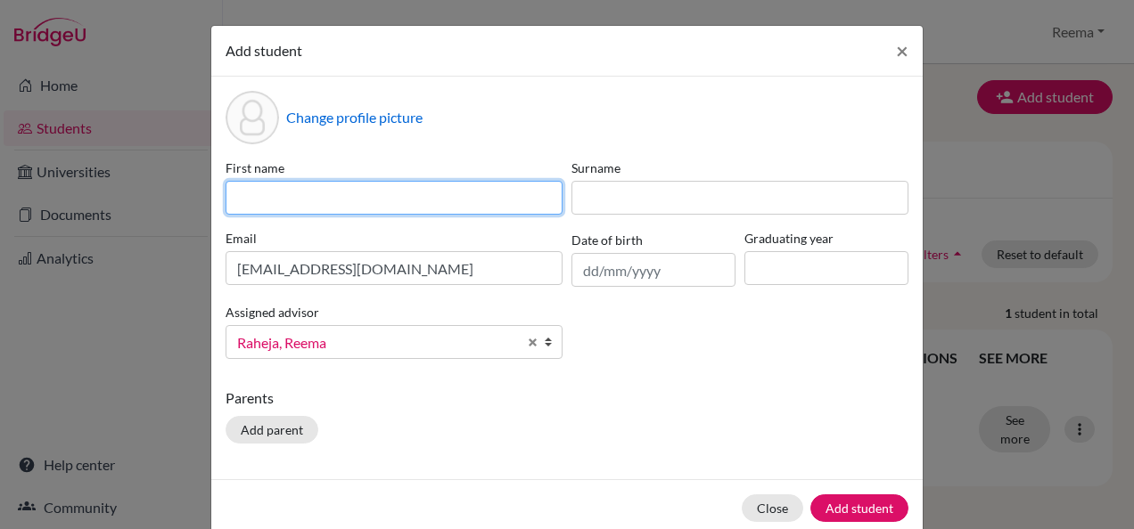
click at [313, 197] on input at bounding box center [394, 198] width 337 height 34
type input "[PERSON_NAME]"
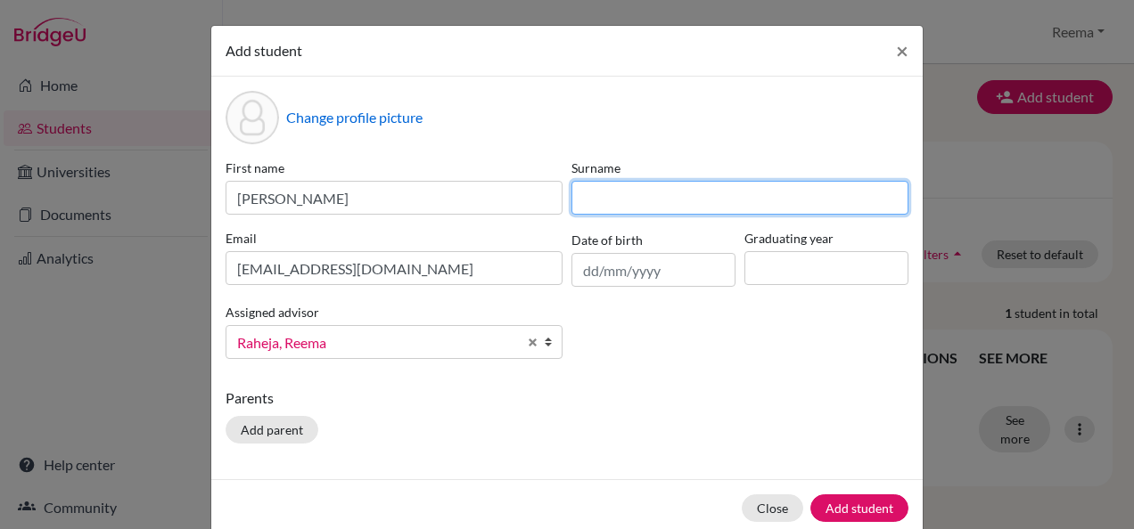
click at [590, 198] on input at bounding box center [739, 198] width 337 height 34
type input "Santhoshkumar"
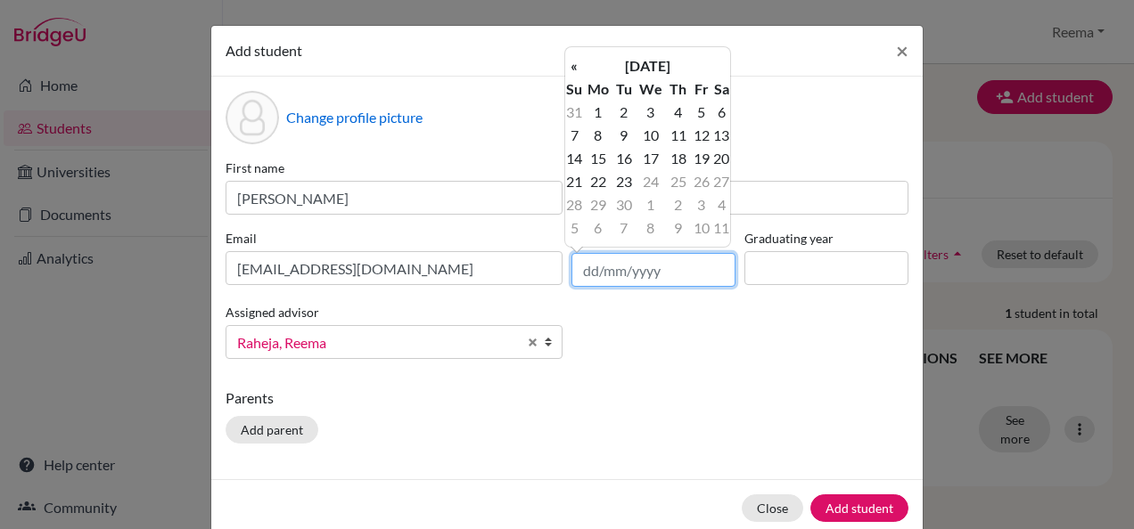
click at [618, 270] on input "text" at bounding box center [653, 270] width 164 height 34
click at [653, 63] on th "[DATE]" at bounding box center [647, 65] width 129 height 23
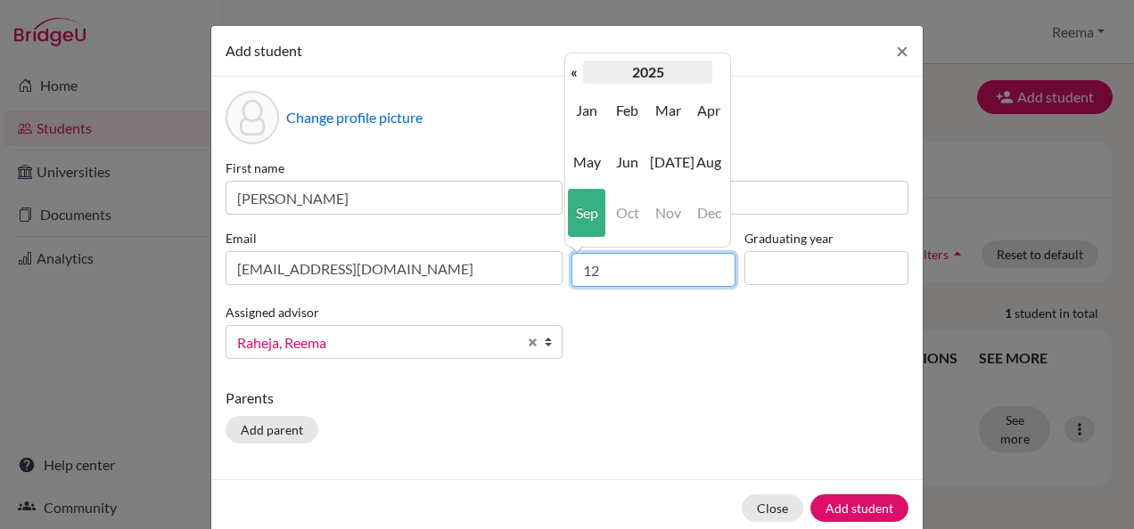
type input "1"
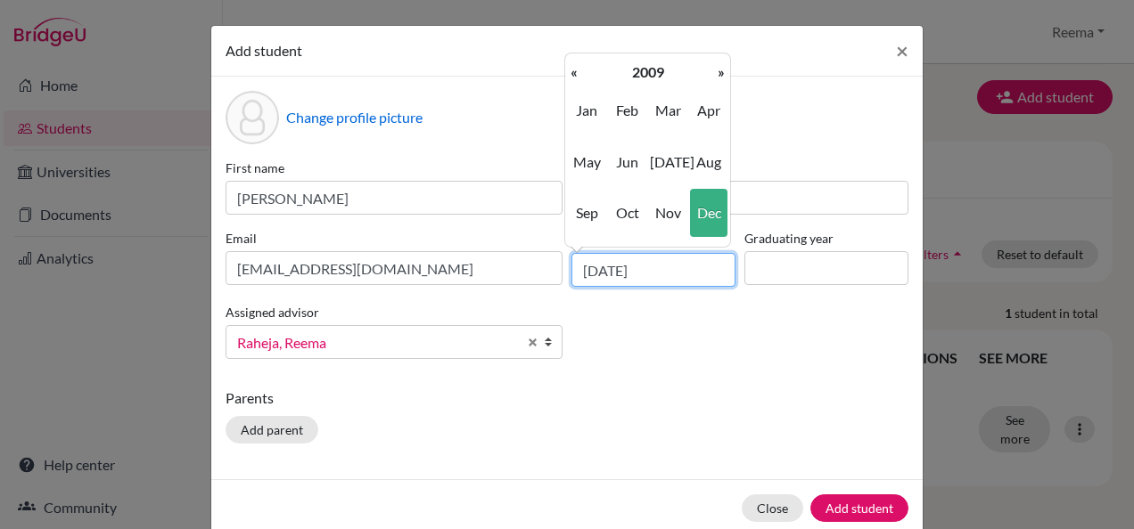
type input "[DATE]"
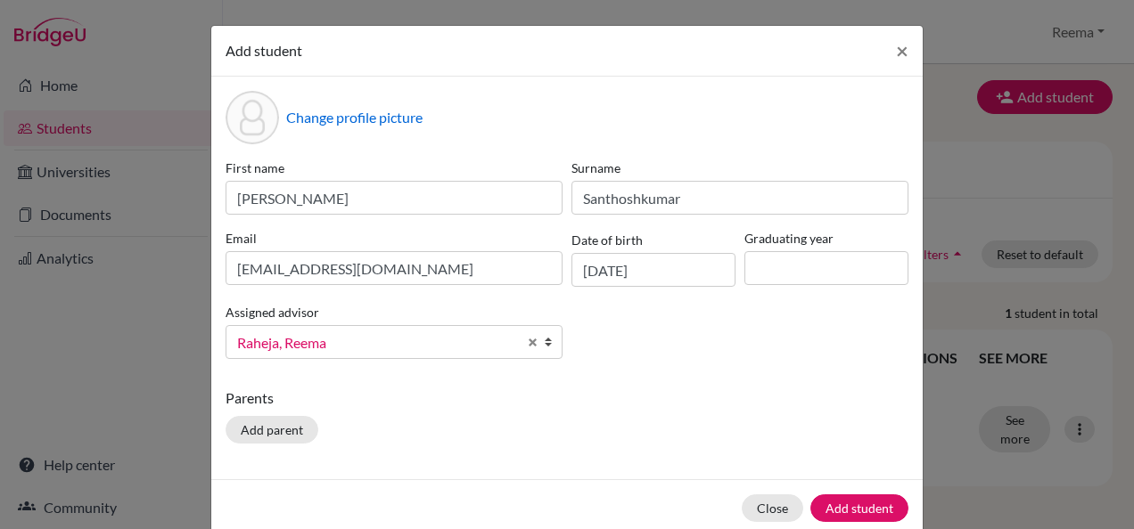
click at [745, 357] on div "First name [PERSON_NAME] [PERSON_NAME] Email [EMAIL_ADDRESS][DOMAIN_NAME] Date …" at bounding box center [567, 266] width 692 height 215
click at [765, 274] on input at bounding box center [826, 268] width 164 height 34
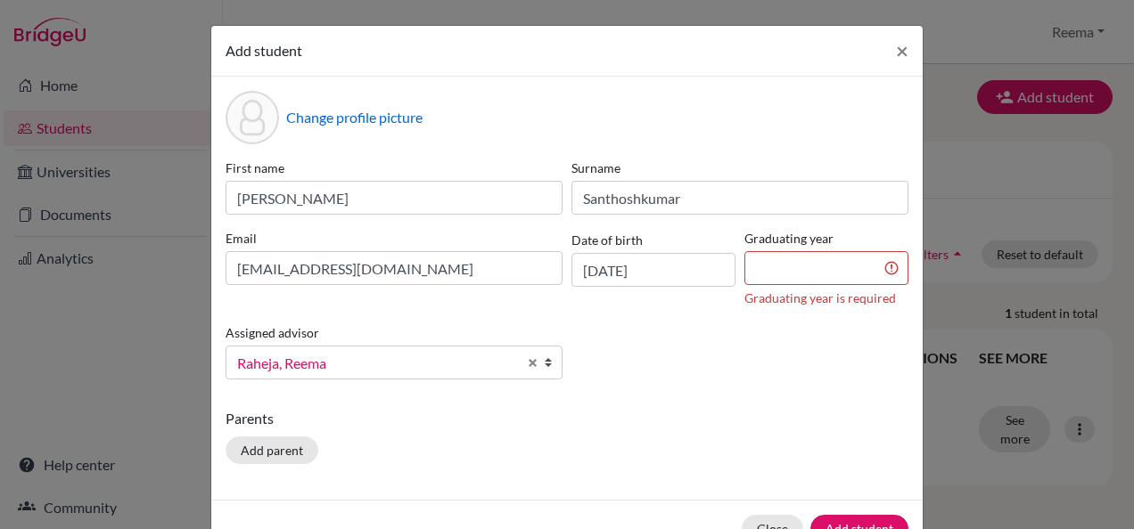
click at [770, 299] on div "First name [PERSON_NAME] [PERSON_NAME] Email [EMAIL_ADDRESS][DOMAIN_NAME] Date …" at bounding box center [567, 276] width 692 height 235
click at [274, 444] on button "Add parent" at bounding box center [272, 451] width 93 height 28
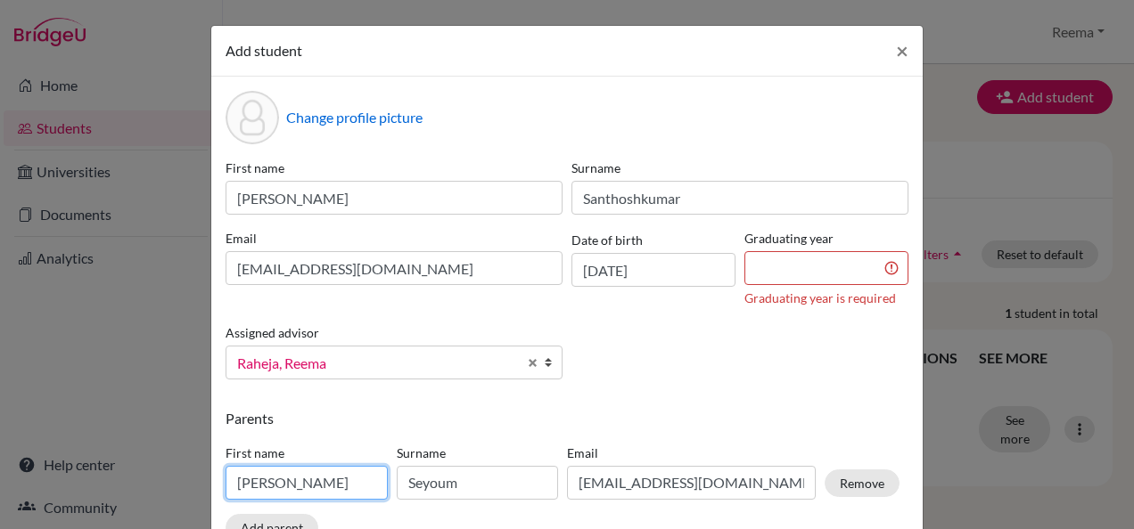
click at [303, 483] on input "[PERSON_NAME]" at bounding box center [307, 483] width 162 height 34
type input "D"
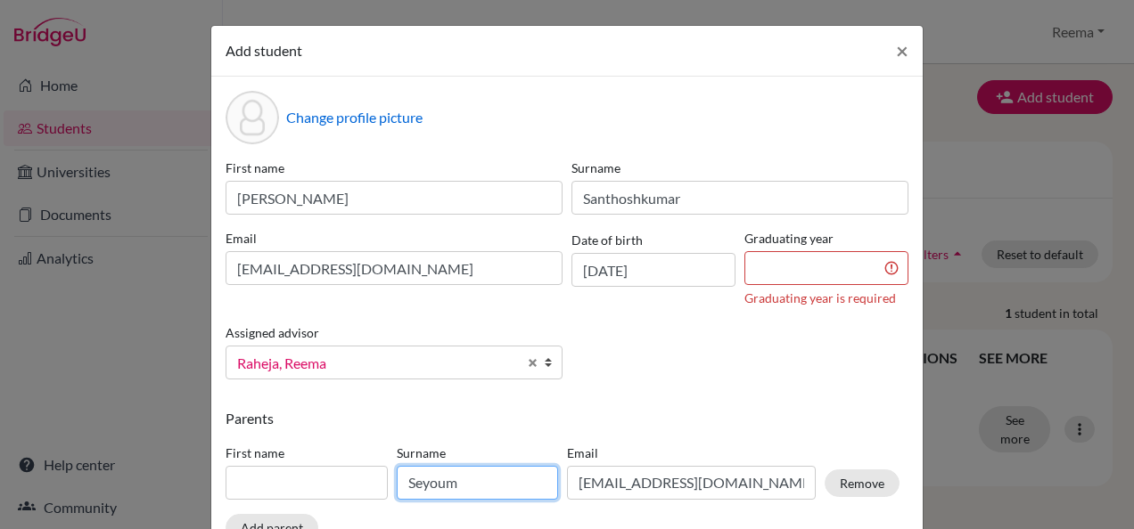
click at [447, 492] on input "Seyoum" at bounding box center [478, 483] width 162 height 34
type input "S"
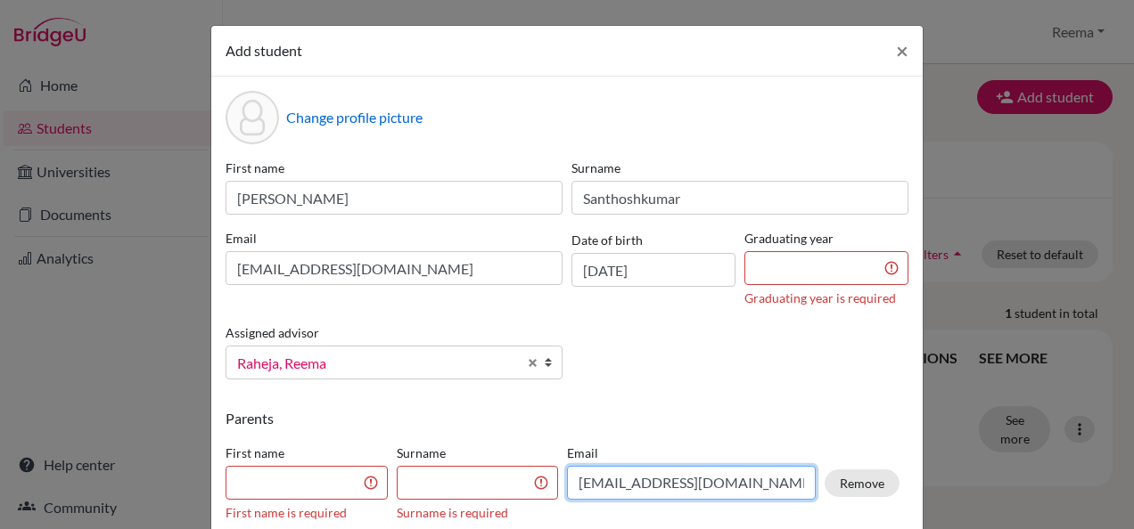
click at [752, 481] on input "[EMAIL_ADDRESS][DOMAIN_NAME]" at bounding box center [691, 483] width 249 height 34
type input "d"
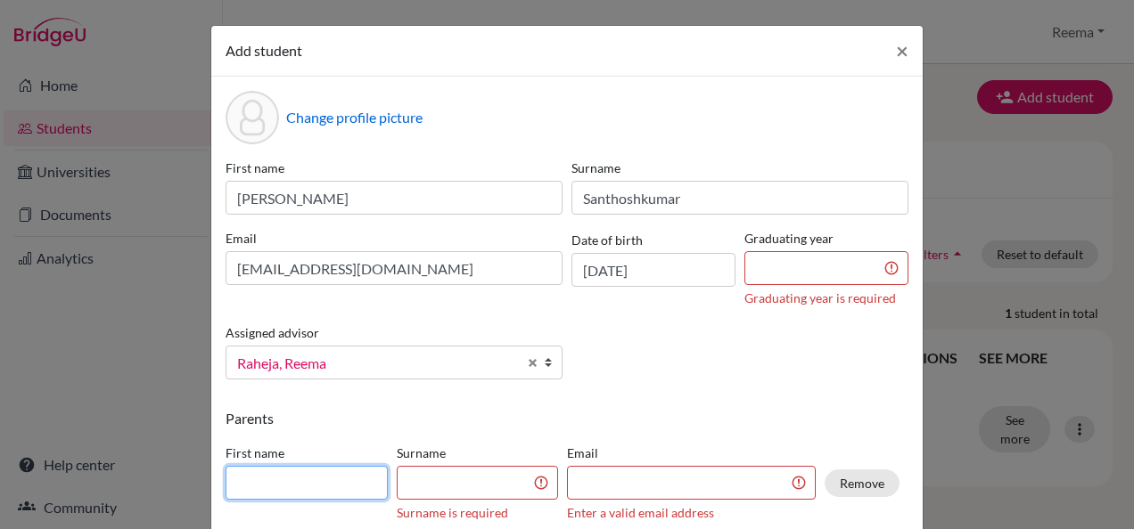
click at [302, 485] on input at bounding box center [307, 483] width 162 height 34
type input "Jini"
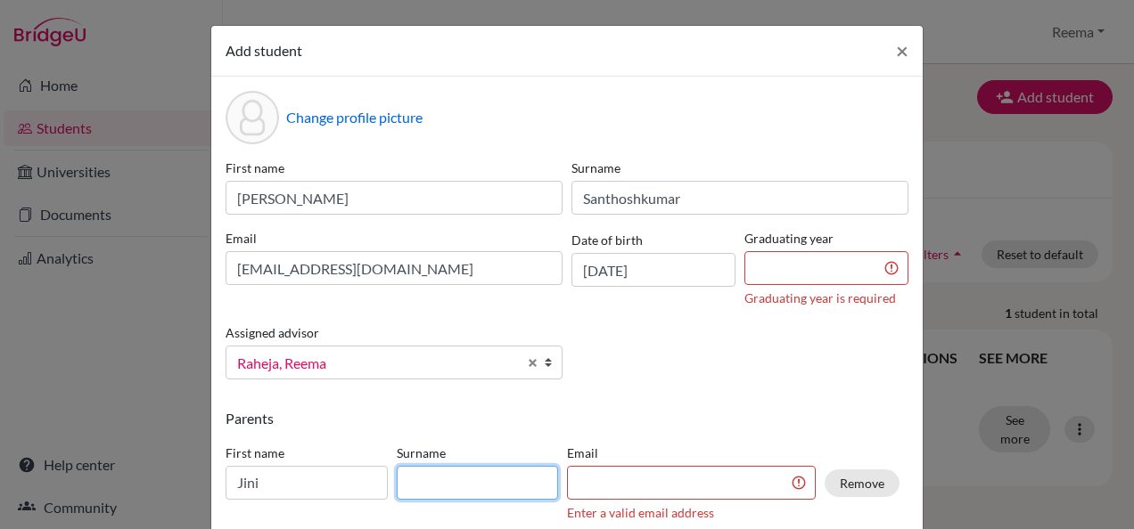
click at [417, 485] on input at bounding box center [478, 483] width 162 height 34
type input "Santhoshkumar"
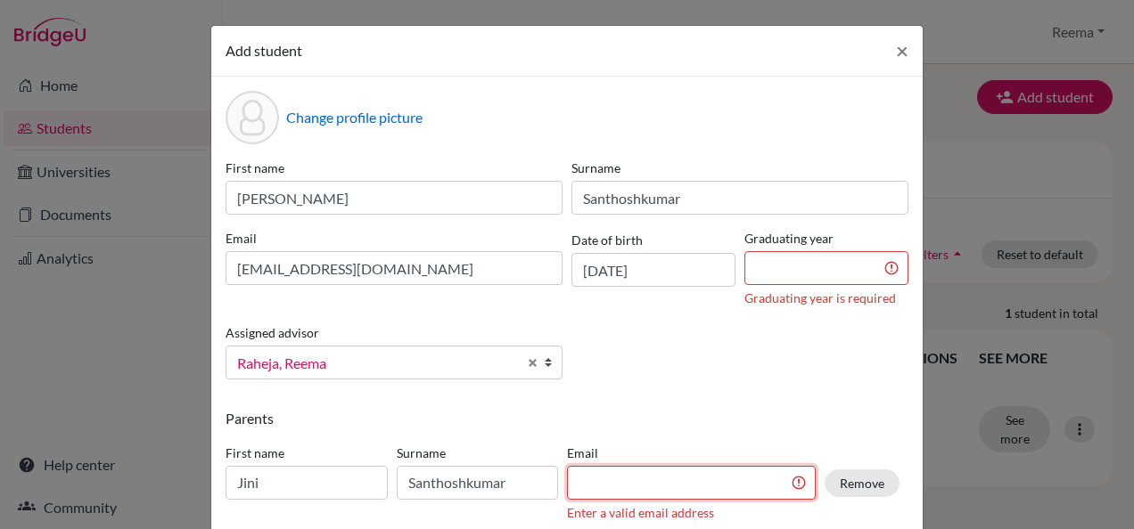
click at [649, 490] on input at bounding box center [691, 483] width 249 height 34
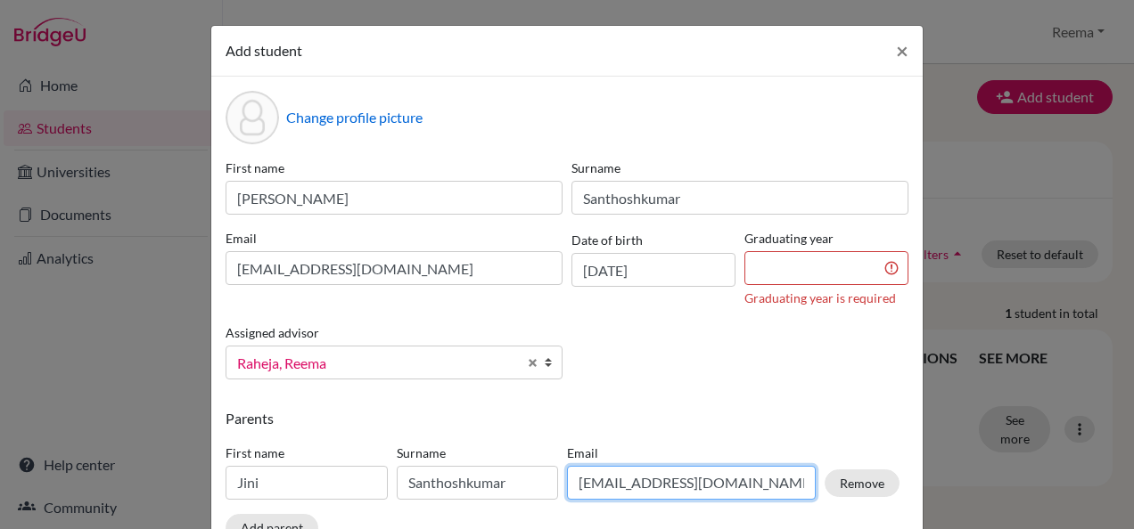
type input "[EMAIL_ADDRESS][DOMAIN_NAME]"
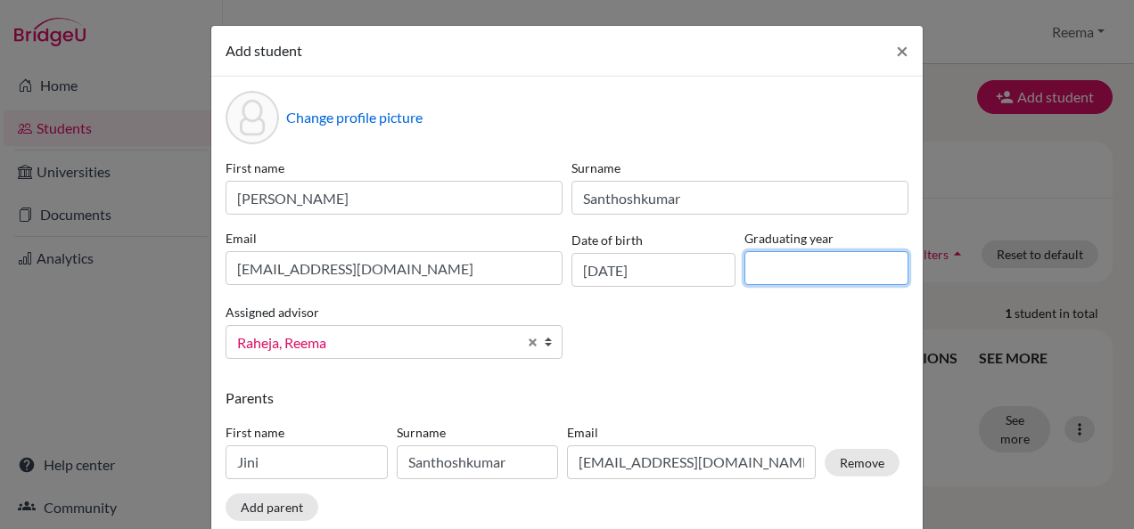
click at [818, 262] on input at bounding box center [826, 268] width 164 height 34
type input "2028"
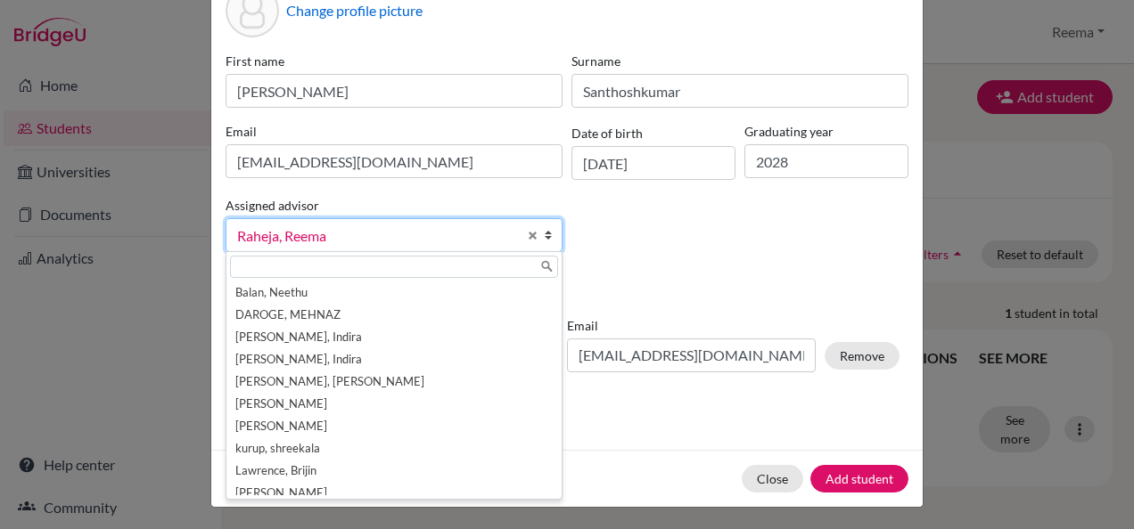
scroll to position [31, 0]
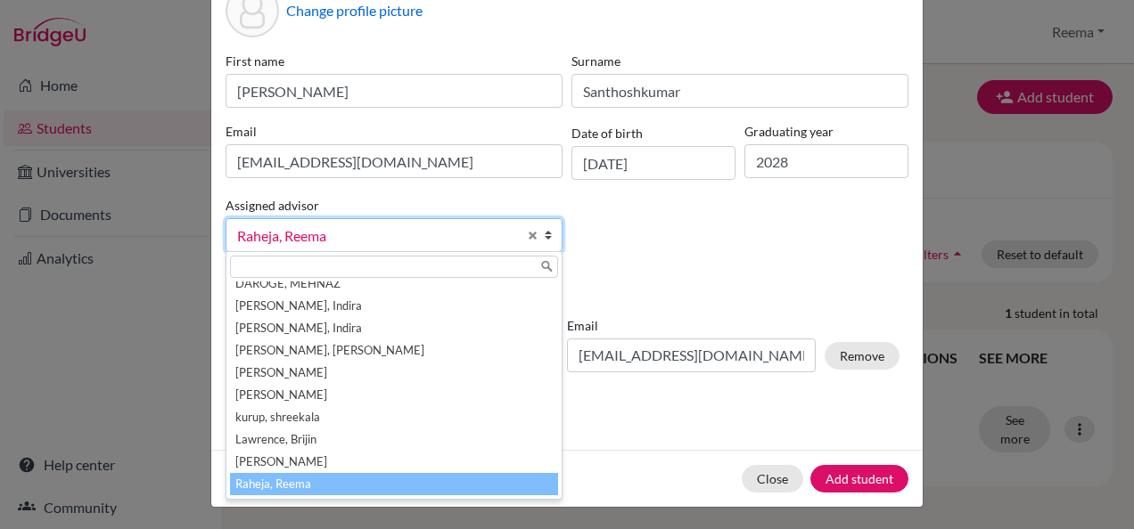
click at [352, 236] on span "Raheja, Reema" at bounding box center [377, 236] width 280 height 23
click at [654, 266] on div "Change profile picture First name [PERSON_NAME] Santhoshkumar Email [EMAIL_ADDR…" at bounding box center [566, 210] width 711 height 480
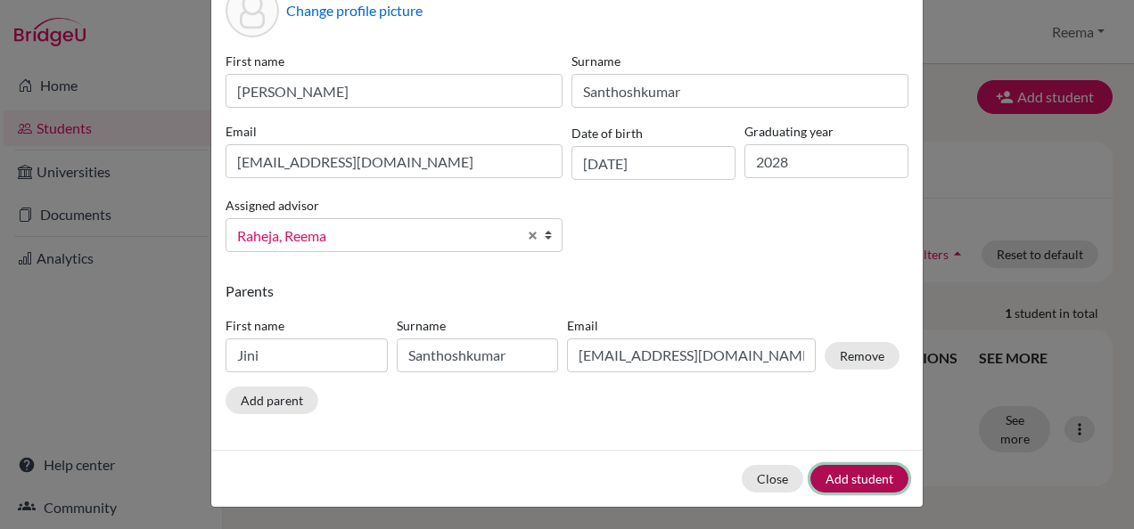
click at [866, 479] on button "Add student" at bounding box center [859, 479] width 98 height 28
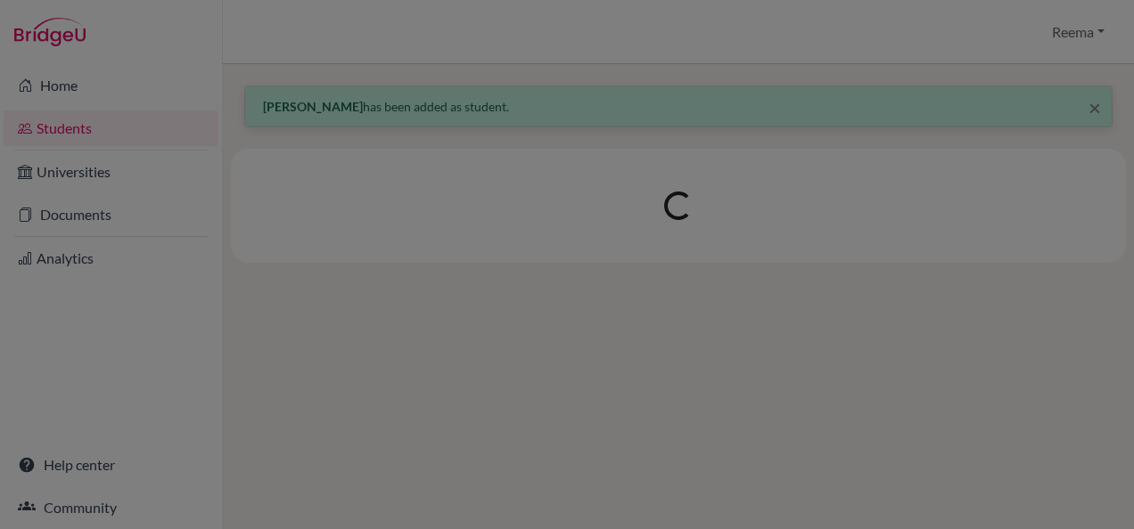
scroll to position [0, 0]
